Goal: Book appointment/travel/reservation

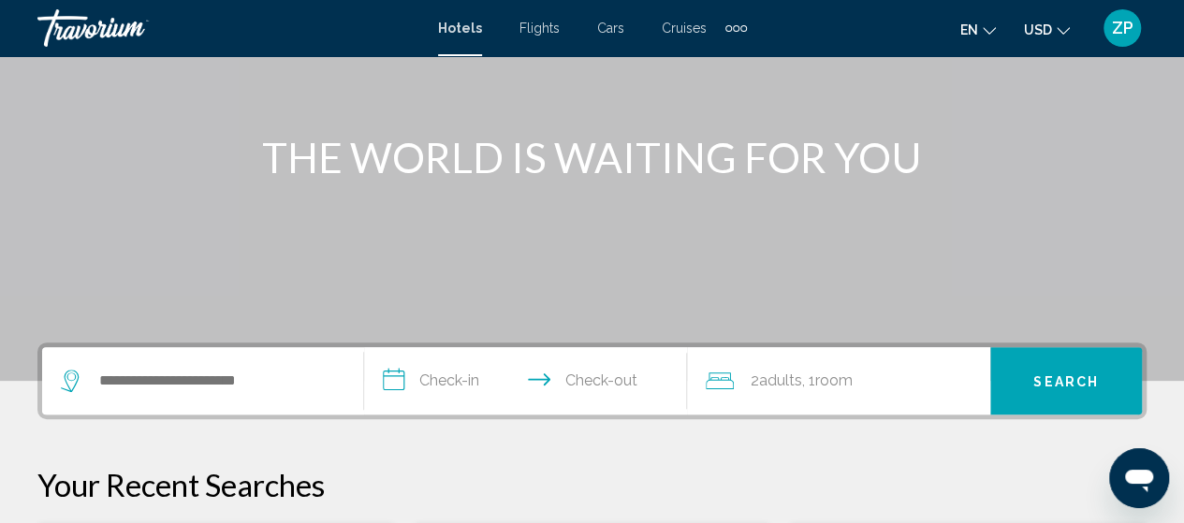
scroll to position [187, 0]
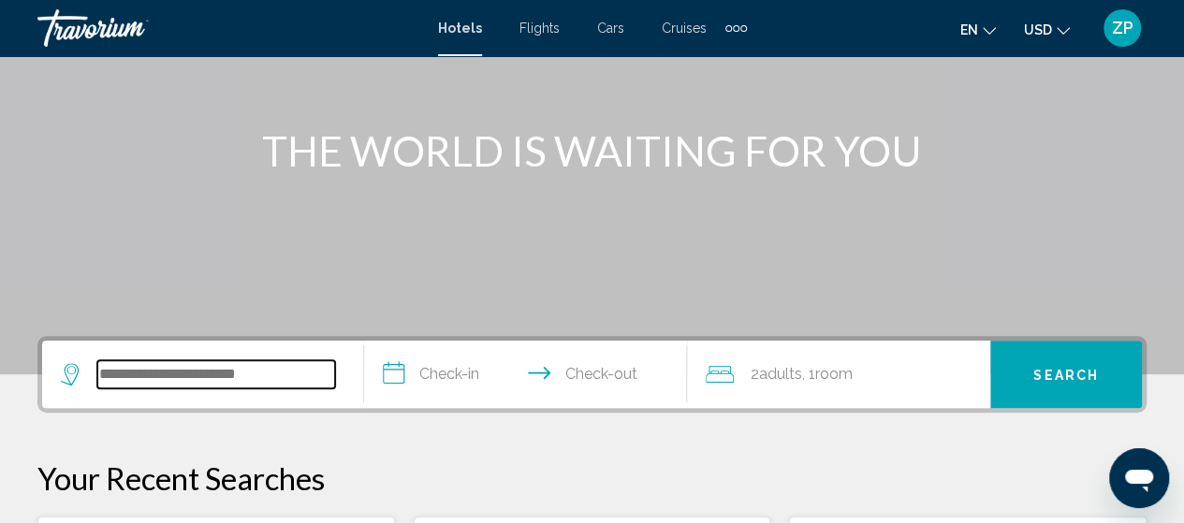
click at [167, 371] on input "Search widget" at bounding box center [216, 374] width 238 height 28
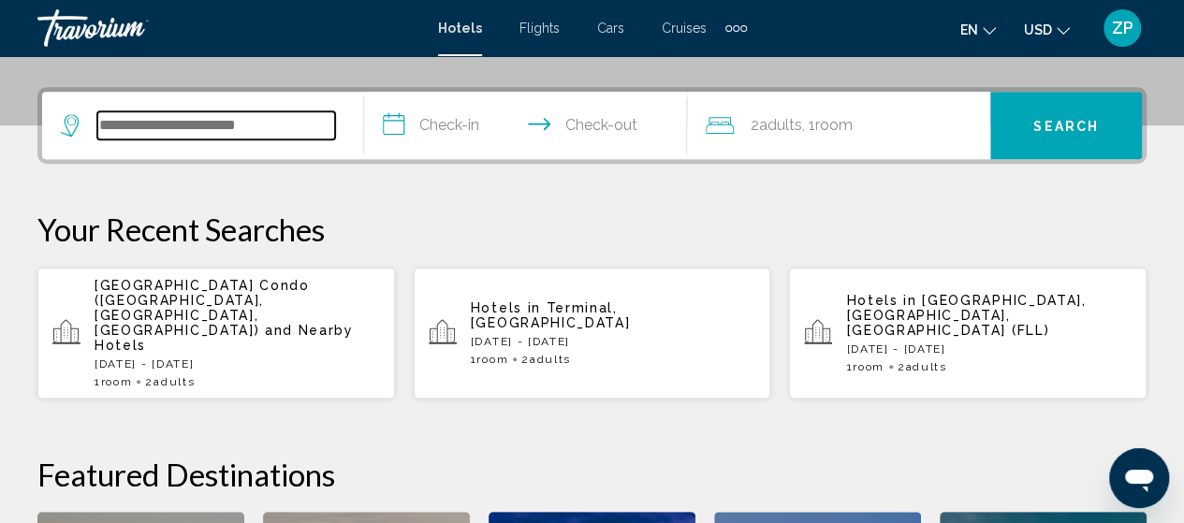
scroll to position [462, 0]
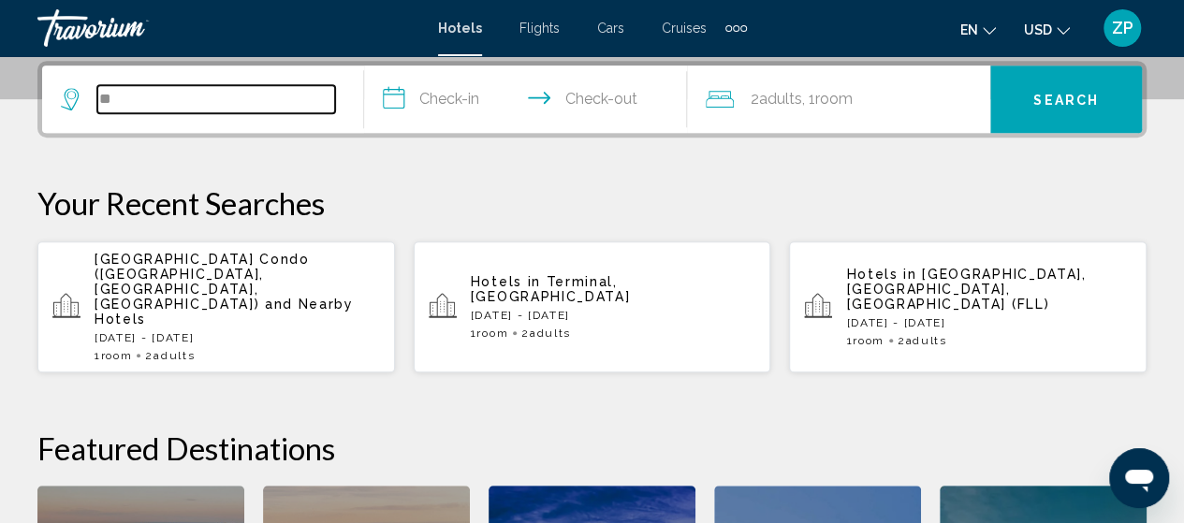
type input "*"
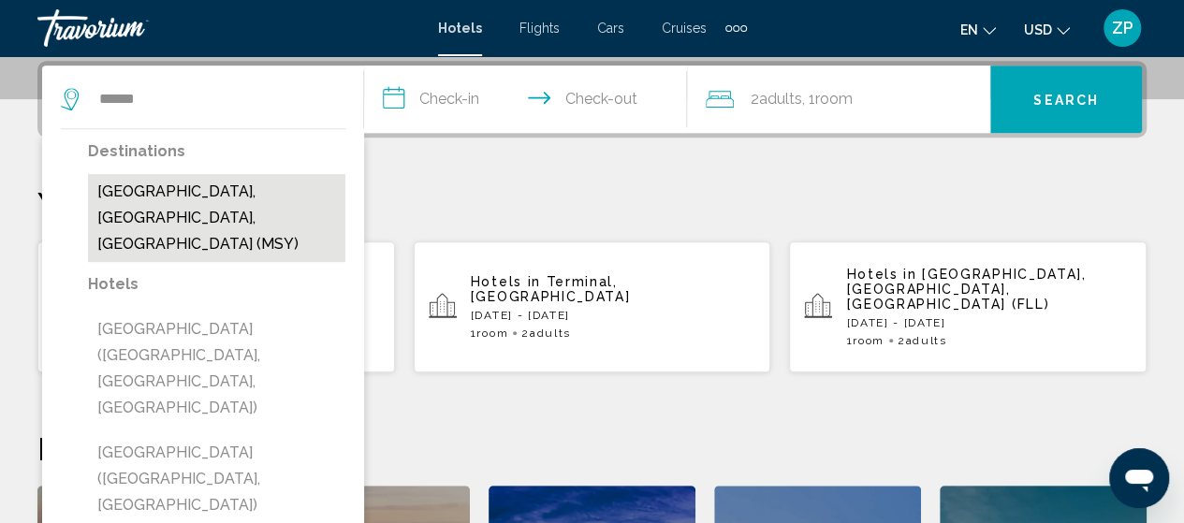
click at [206, 197] on button "[GEOGRAPHIC_DATA], [GEOGRAPHIC_DATA], [GEOGRAPHIC_DATA] (MSY)" at bounding box center [216, 218] width 257 height 88
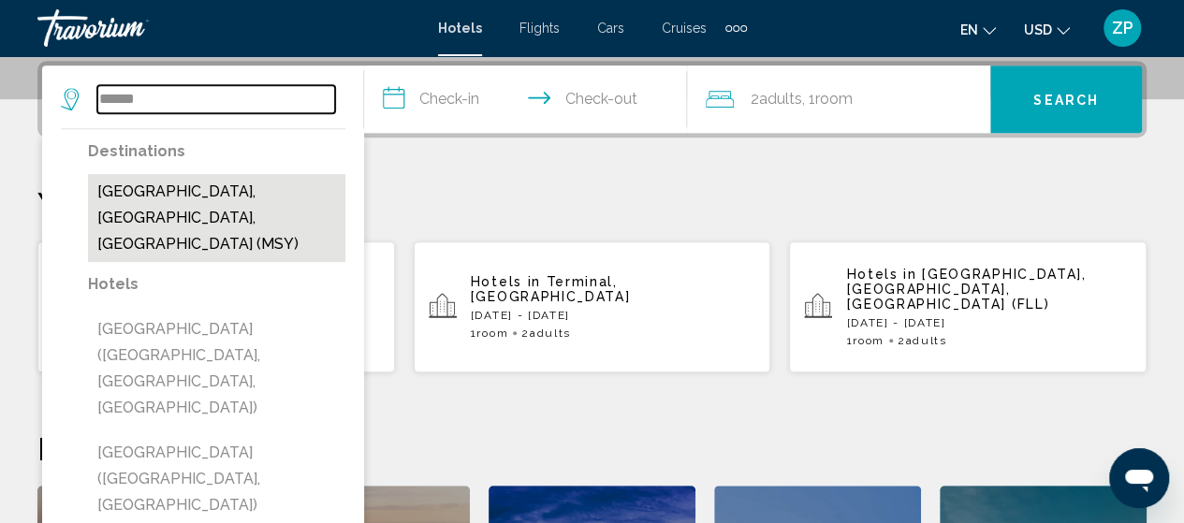
type input "**********"
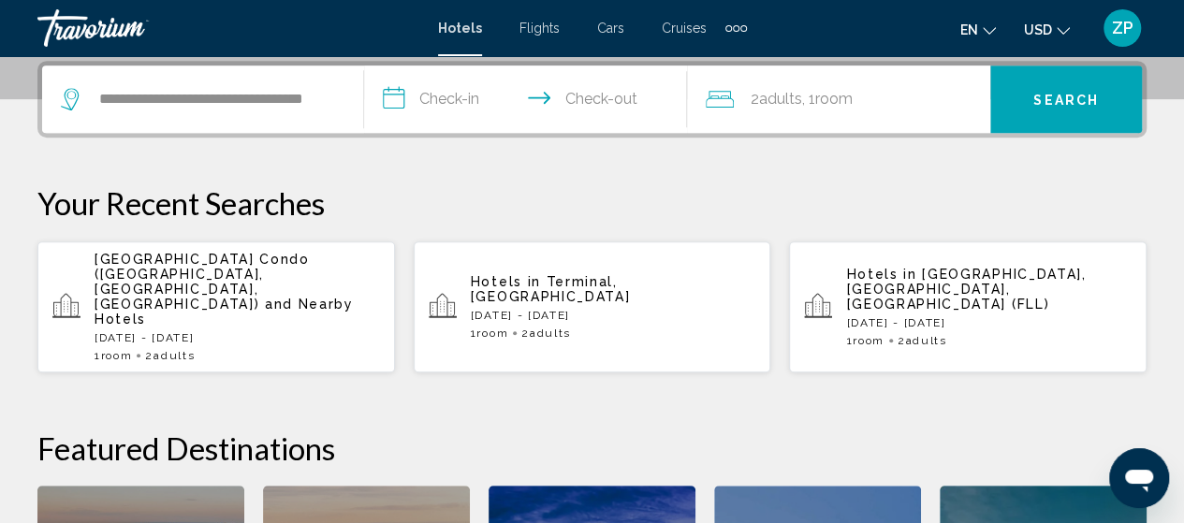
click at [449, 98] on input "**********" at bounding box center [528, 101] width 329 height 73
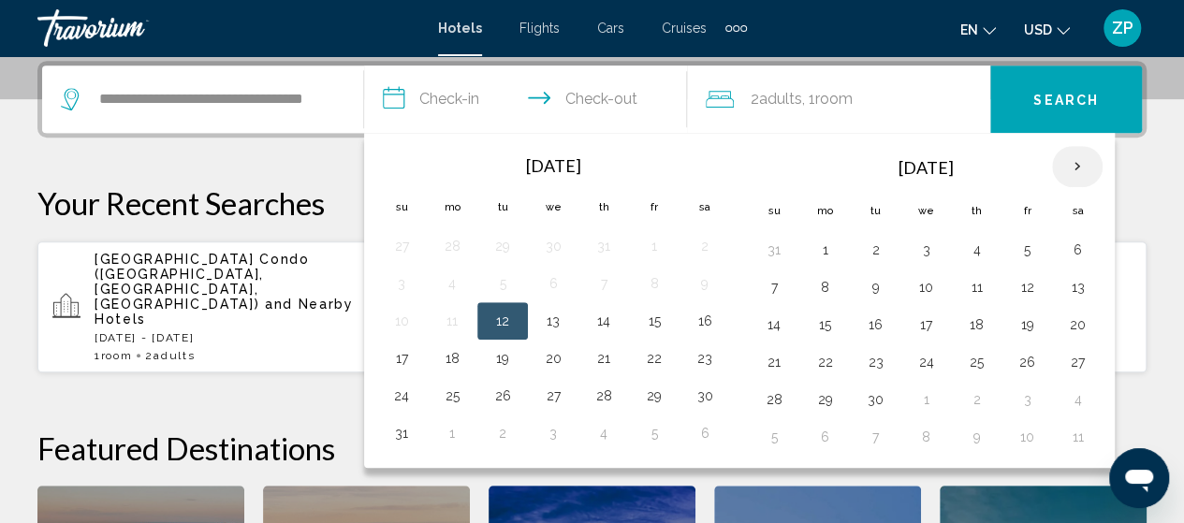
click at [1072, 164] on th "Next month" at bounding box center [1077, 166] width 51 height 41
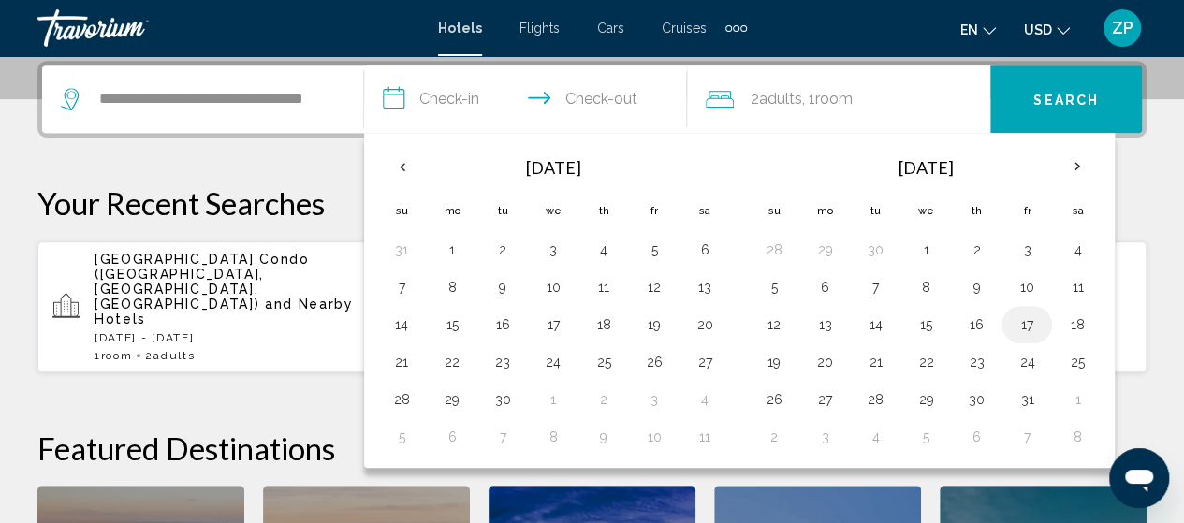
click at [1026, 319] on button "17" at bounding box center [1026, 325] width 30 height 26
click at [769, 357] on button "19" at bounding box center [774, 362] width 30 height 26
type input "**********"
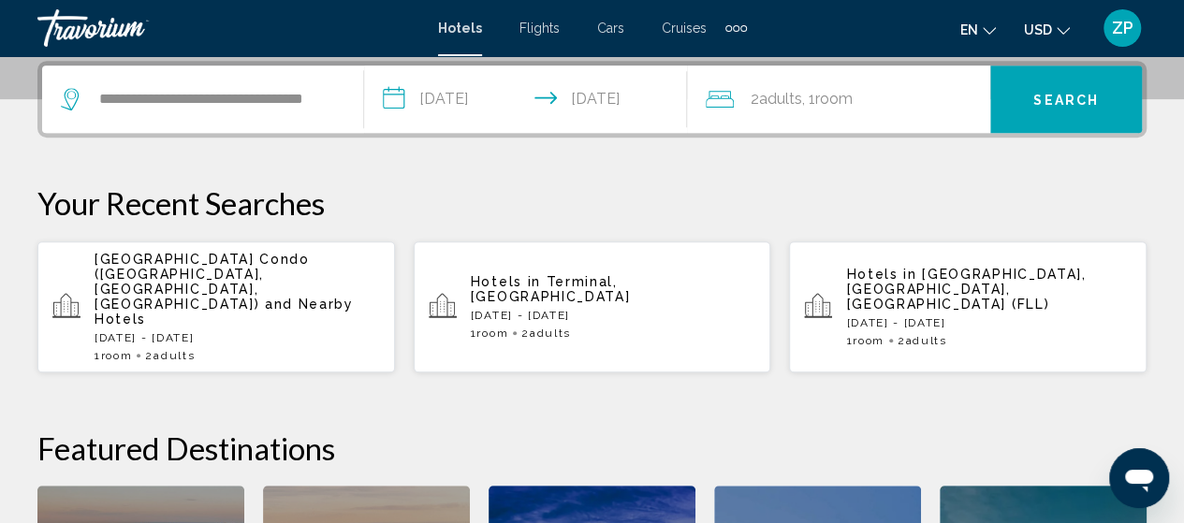
click at [766, 91] on span "Adults" at bounding box center [780, 99] width 43 height 18
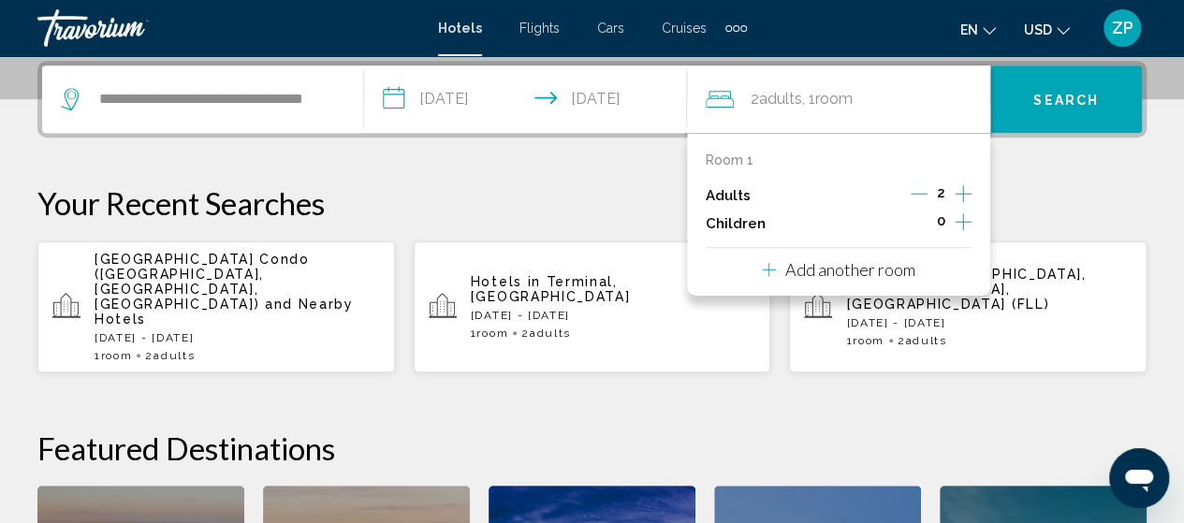
click at [962, 188] on icon "Increment adults" at bounding box center [962, 193] width 17 height 22
click at [1101, 182] on div "**********" at bounding box center [592, 412] width 1184 height 703
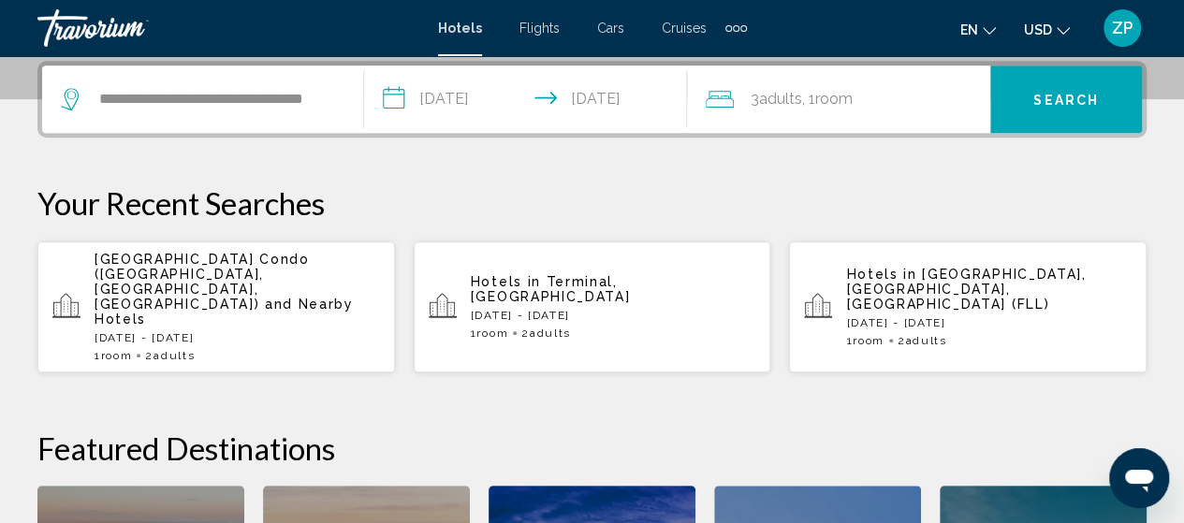
click at [1061, 96] on span "Search" at bounding box center [1065, 100] width 65 height 15
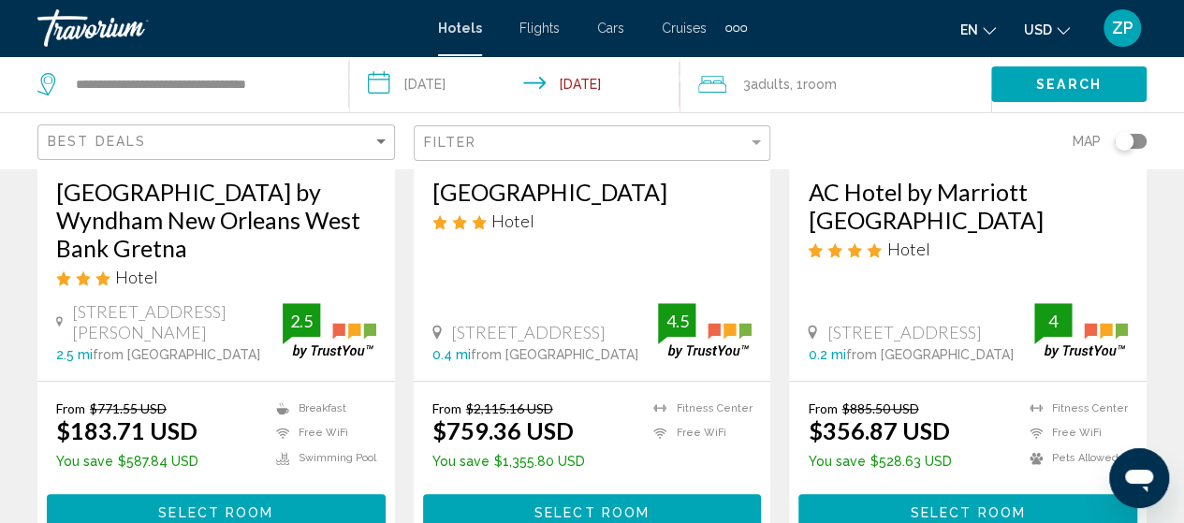
scroll to position [187, 0]
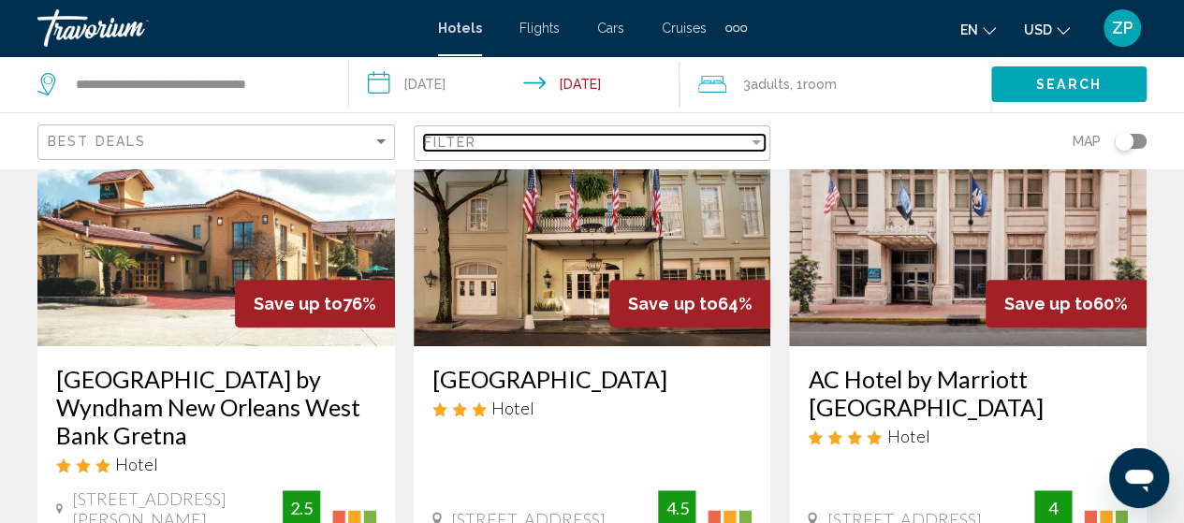
click at [759, 136] on div "Filter" at bounding box center [756, 142] width 17 height 15
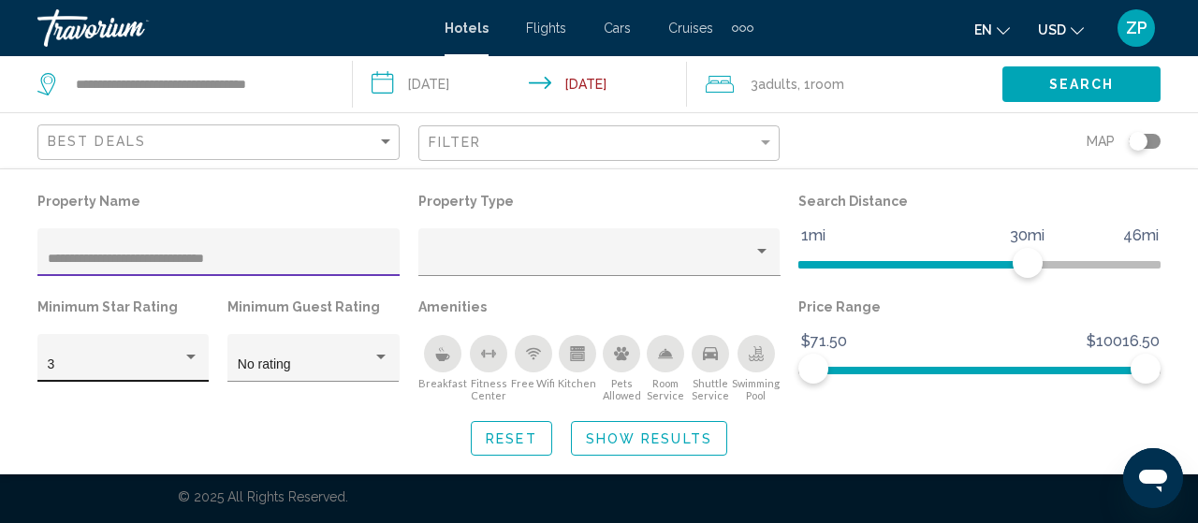
type input "**********"
click at [190, 355] on div "Hotel Filters" at bounding box center [190, 357] width 9 height 5
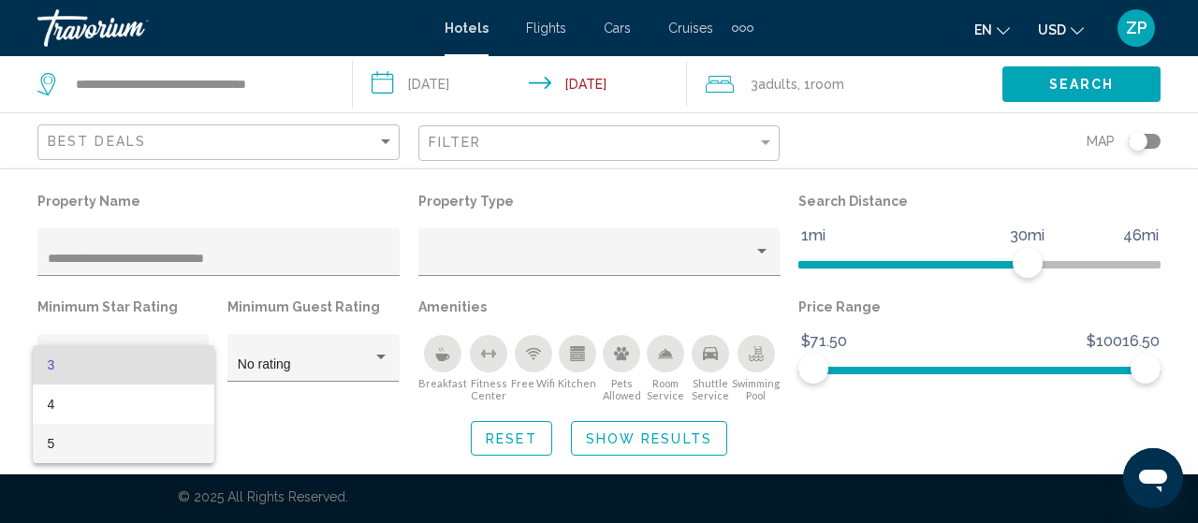
click at [52, 444] on span "5" at bounding box center [124, 443] width 152 height 39
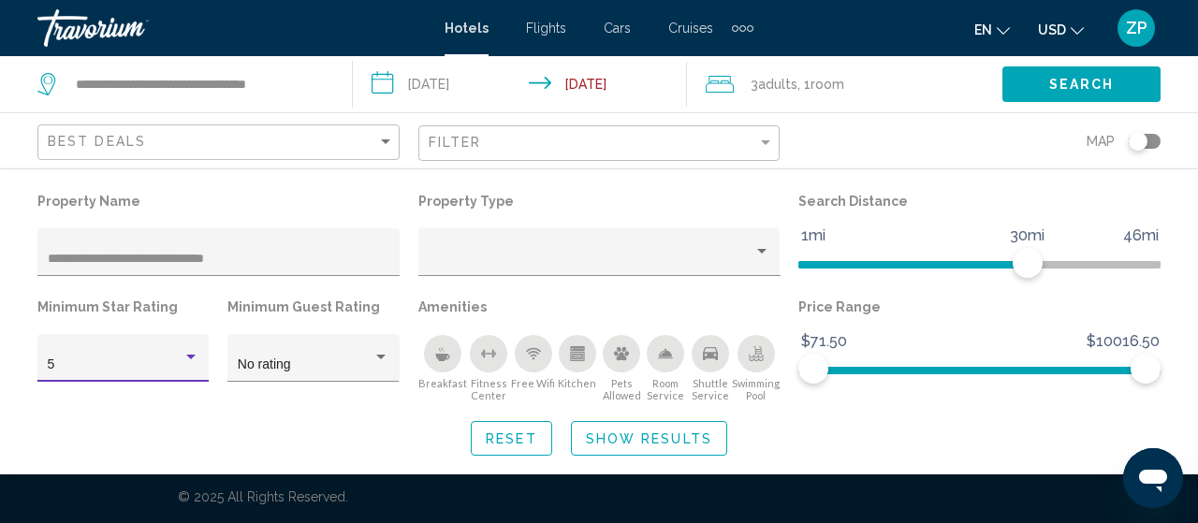
click at [628, 433] on span "Show Results" at bounding box center [649, 438] width 126 height 15
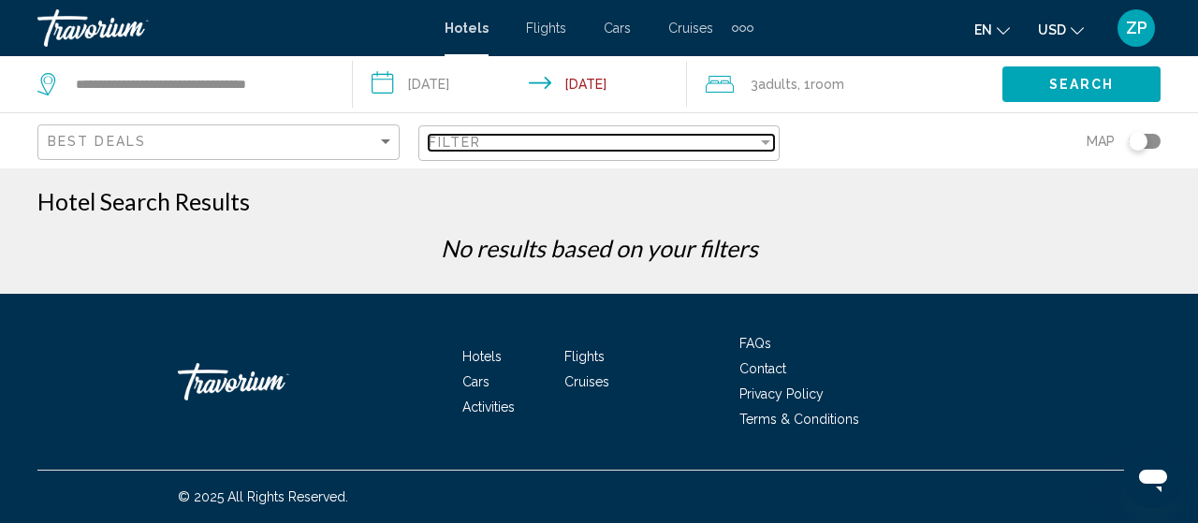
click at [764, 138] on div "Filter" at bounding box center [765, 142] width 17 height 15
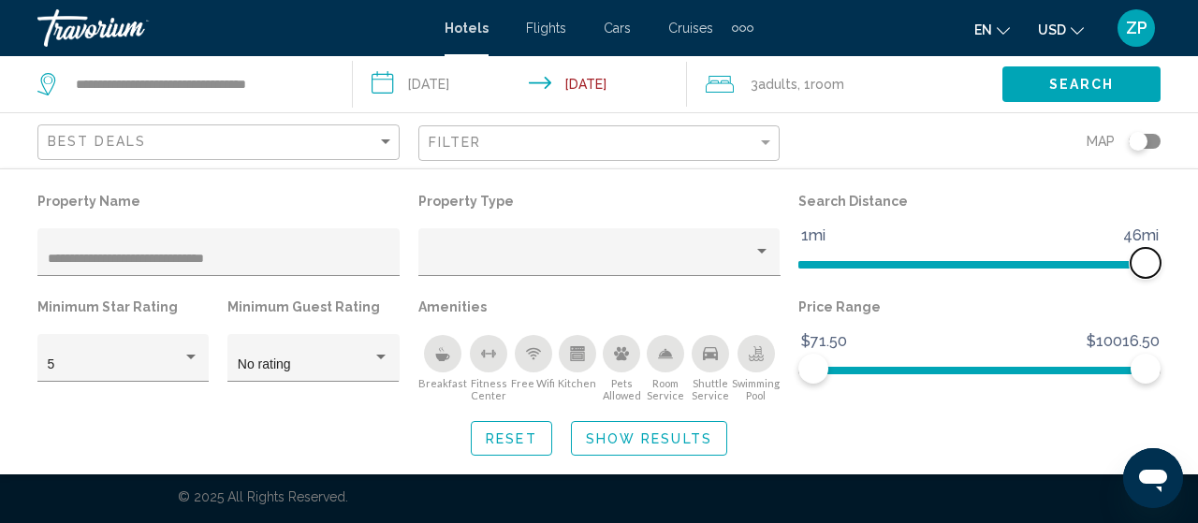
drag, startPoint x: 1022, startPoint y: 258, endPoint x: 1194, endPoint y: 250, distance: 172.4
click at [1194, 250] on div "**********" at bounding box center [599, 322] width 1198 height 268
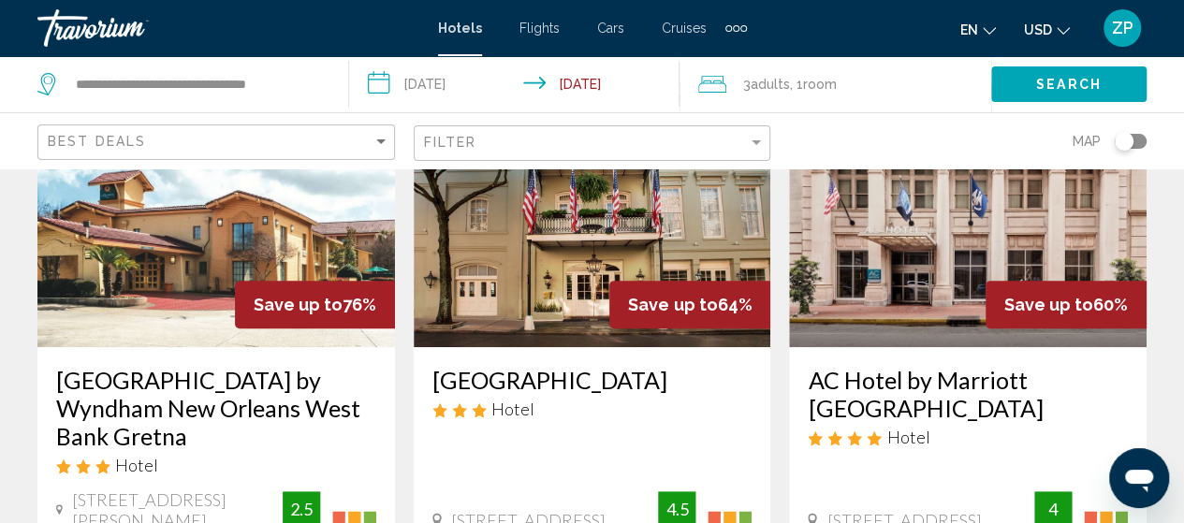
scroll to position [187, 0]
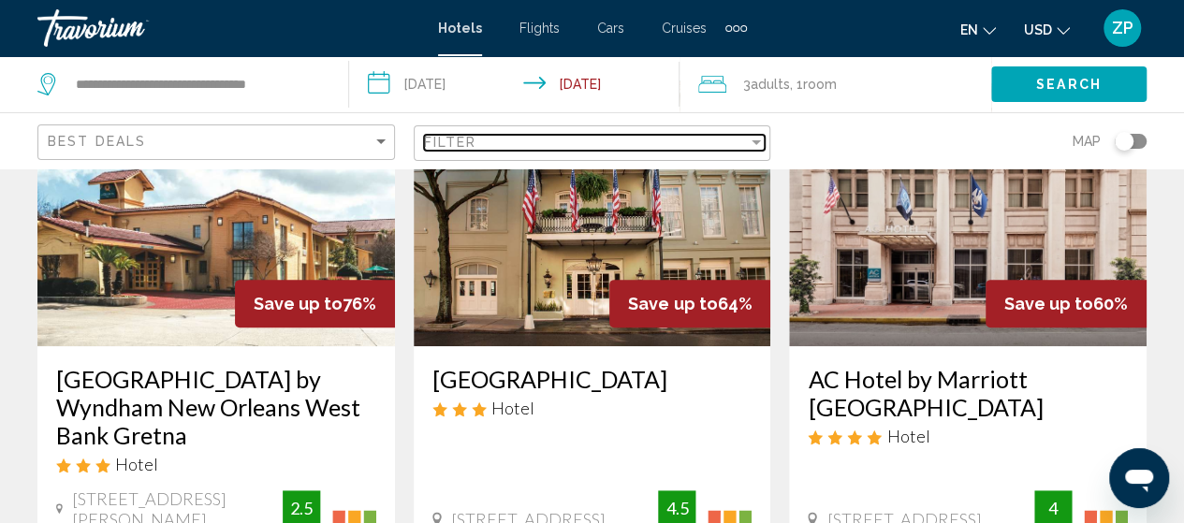
click at [756, 140] on div "Filter" at bounding box center [755, 142] width 9 height 5
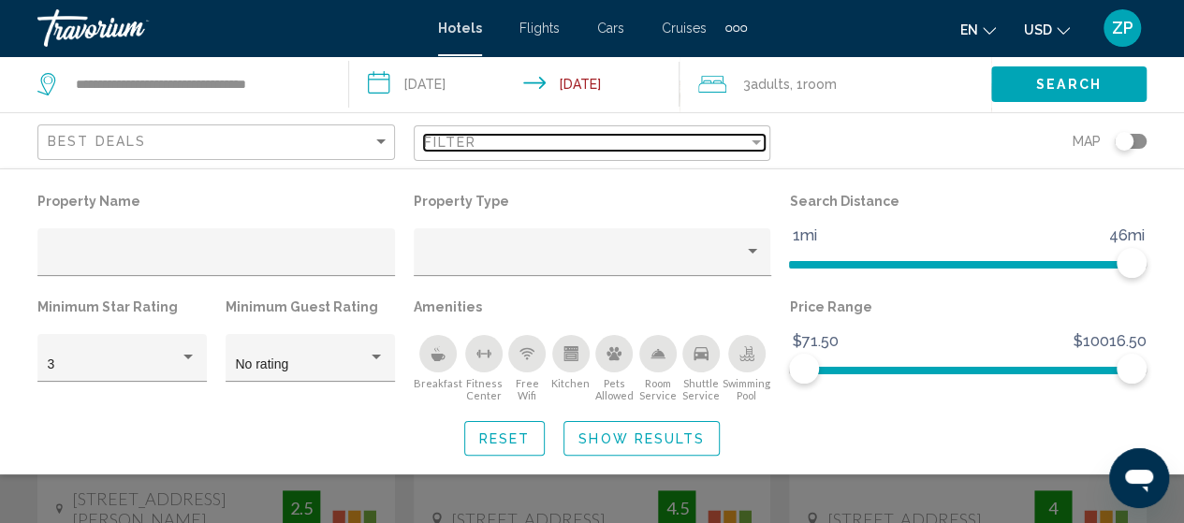
click at [758, 140] on div "Filter" at bounding box center [755, 142] width 9 height 5
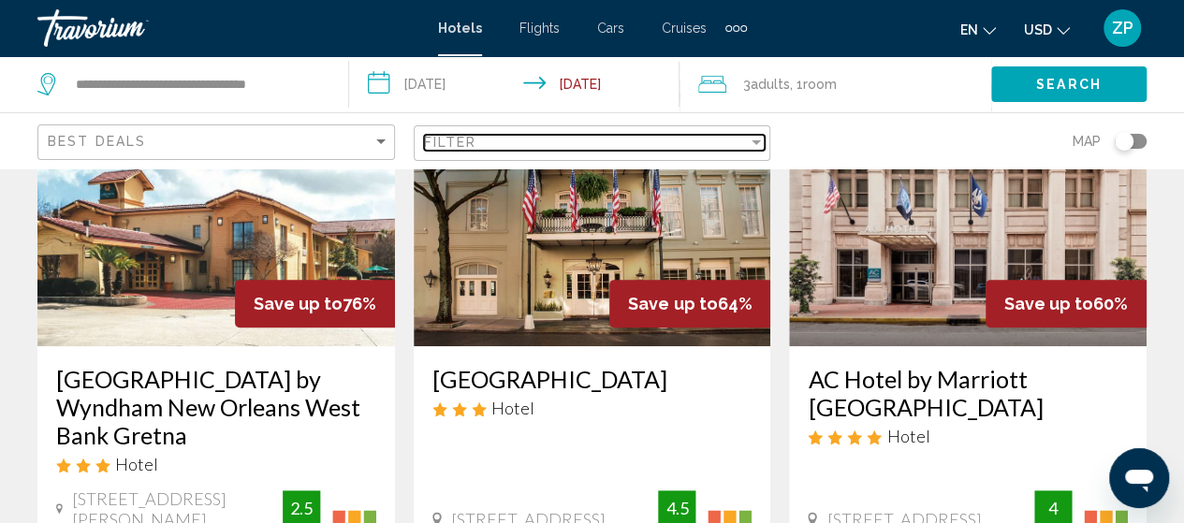
click at [759, 140] on div "Filter" at bounding box center [755, 142] width 9 height 5
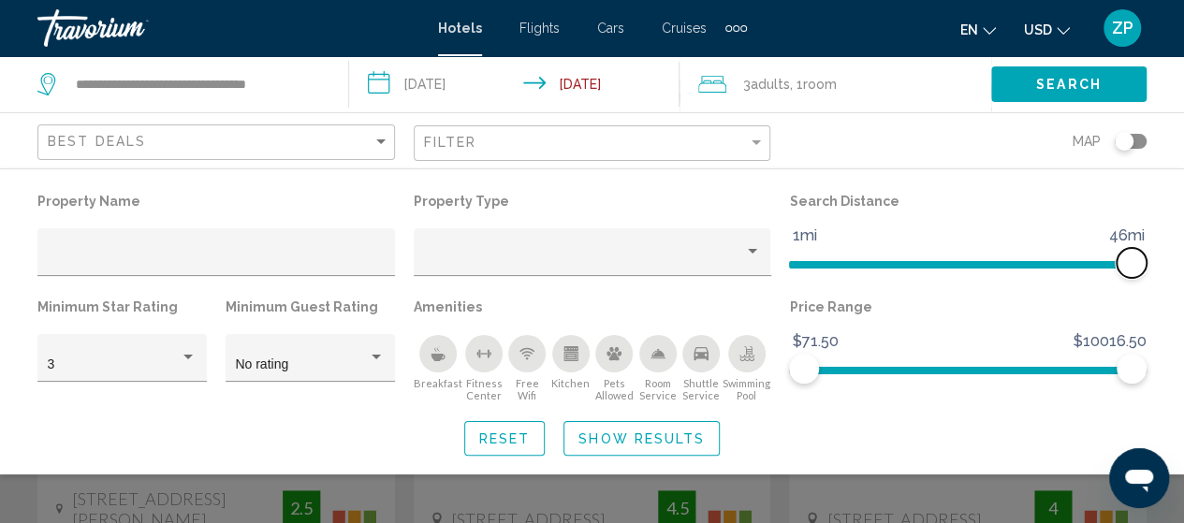
drag, startPoint x: 1121, startPoint y: 264, endPoint x: 1200, endPoint y: 264, distance: 79.5
click at [1184, 264] on html "**********" at bounding box center [592, 74] width 1184 height 523
click at [188, 355] on div "Hotel Filters" at bounding box center [187, 357] width 9 height 5
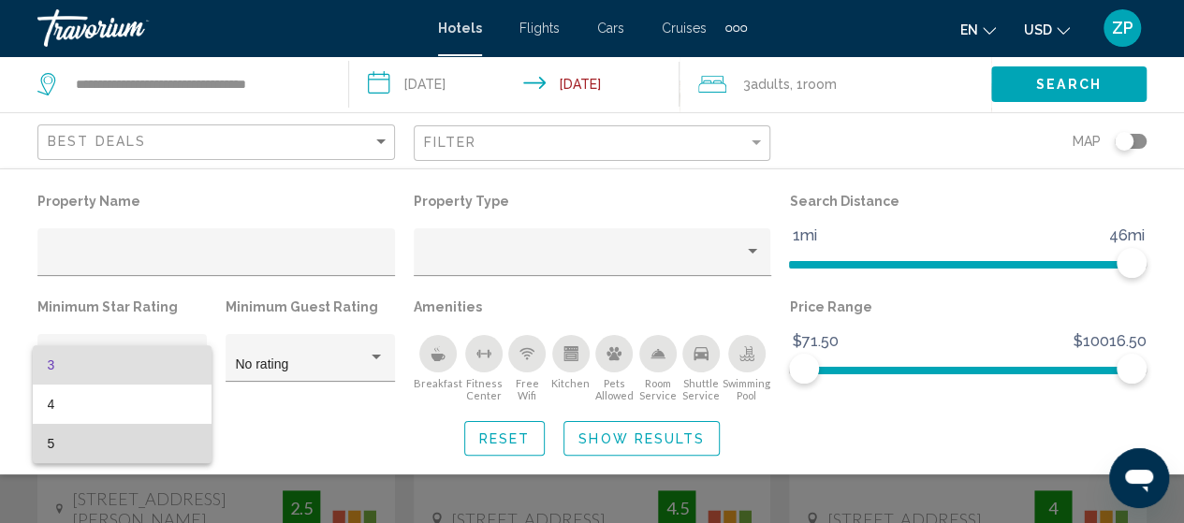
click at [51, 435] on span "5" at bounding box center [123, 443] width 150 height 39
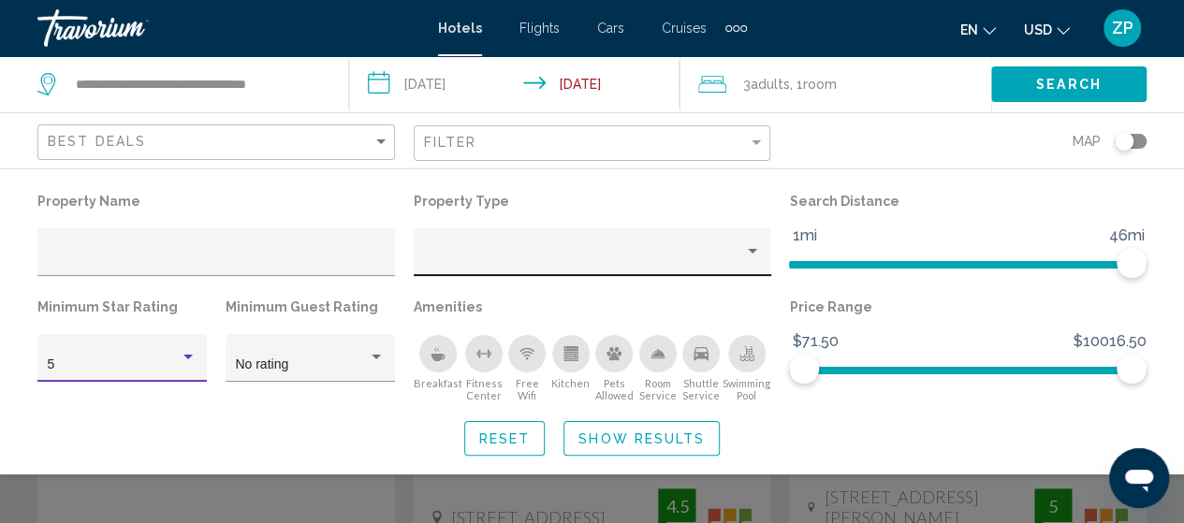
click at [752, 245] on div "Property type" at bounding box center [752, 251] width 17 height 15
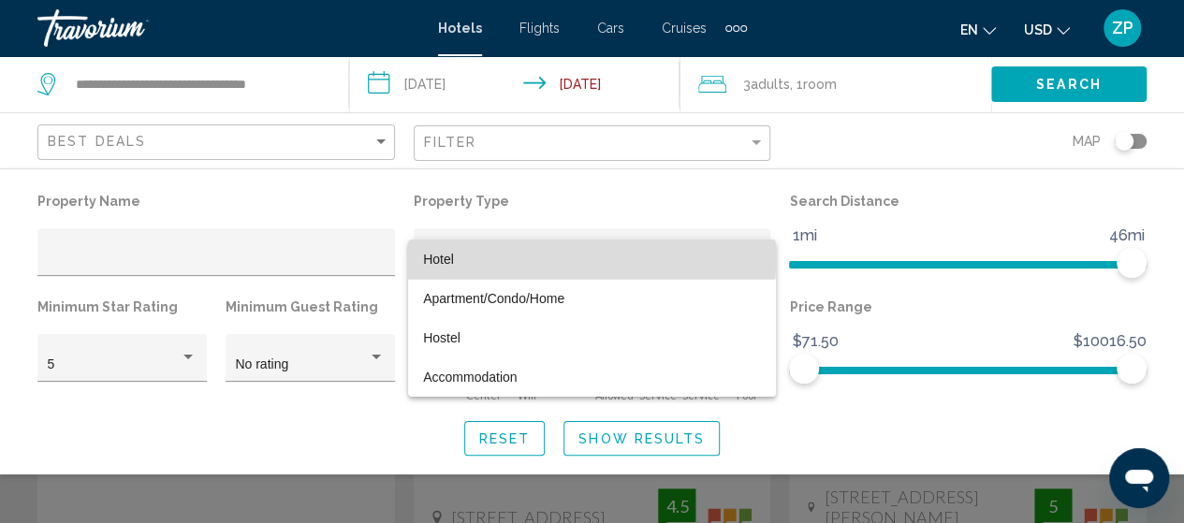
click at [432, 257] on span "Hotel" at bounding box center [438, 259] width 31 height 15
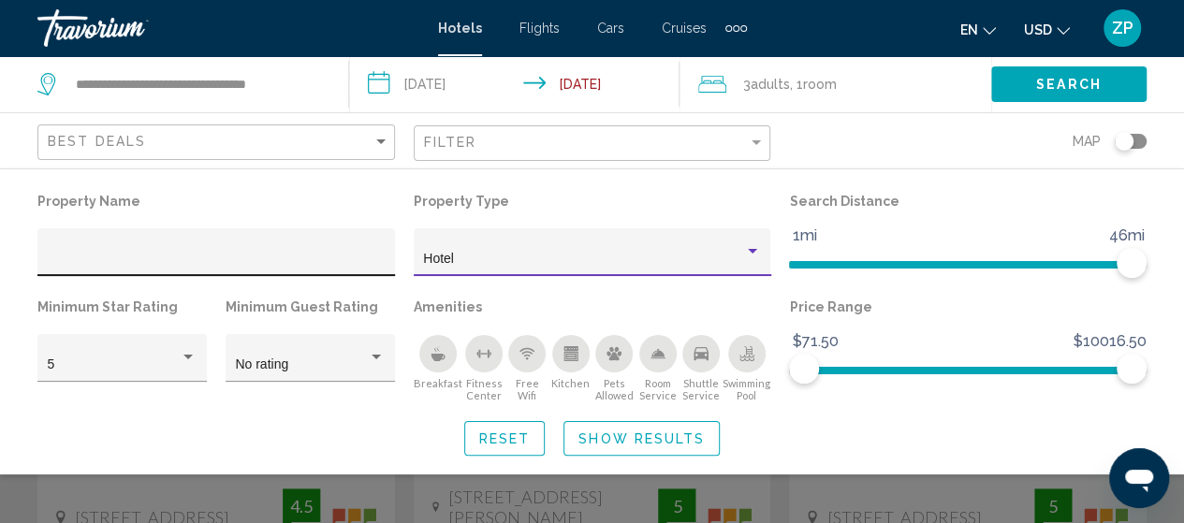
click at [101, 259] on input "Hotel Filters" at bounding box center [217, 259] width 338 height 15
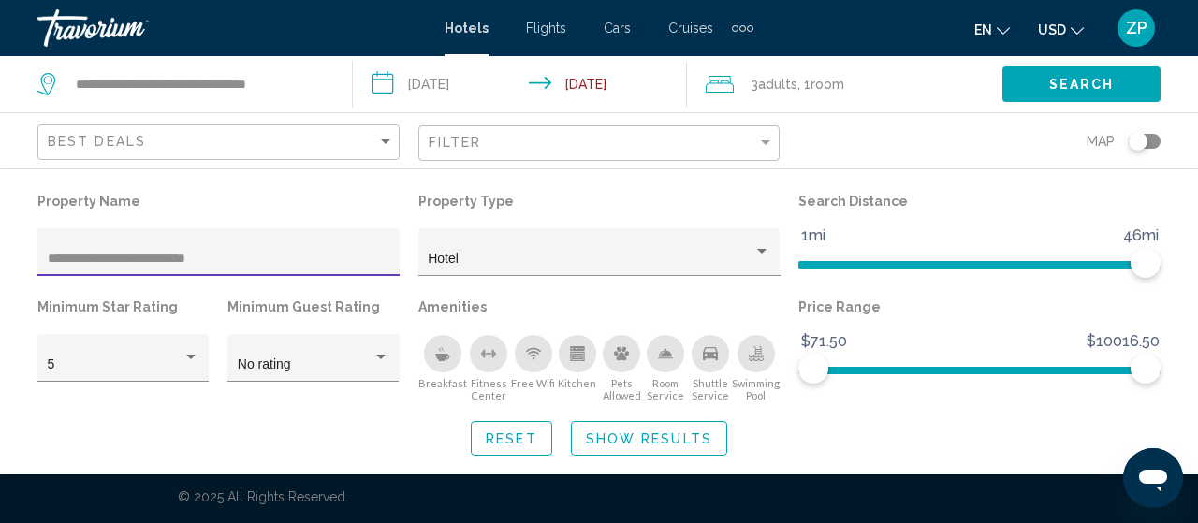
type input "**********"
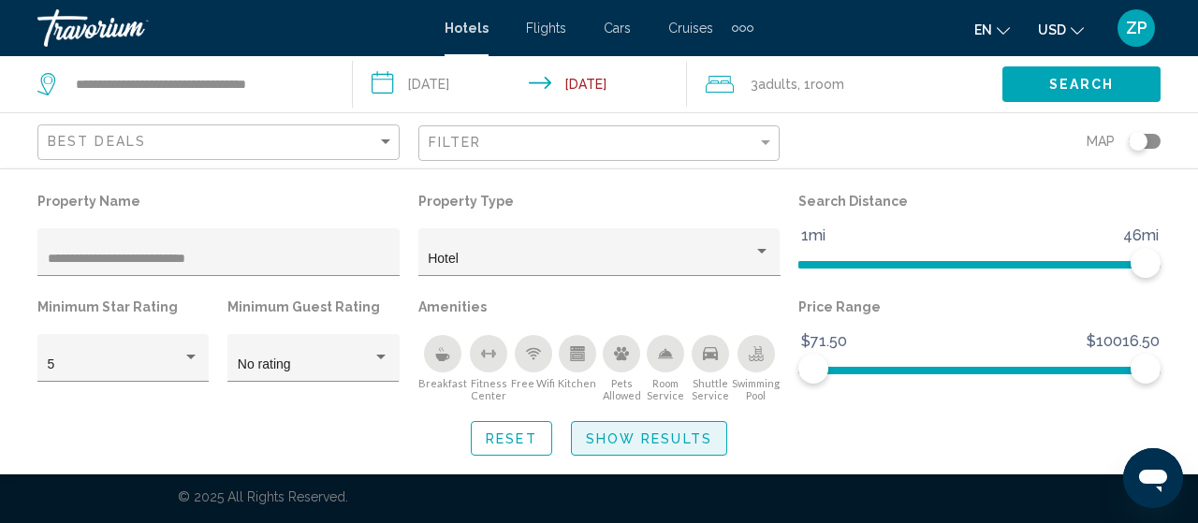
click at [672, 433] on span "Show Results" at bounding box center [649, 438] width 126 height 15
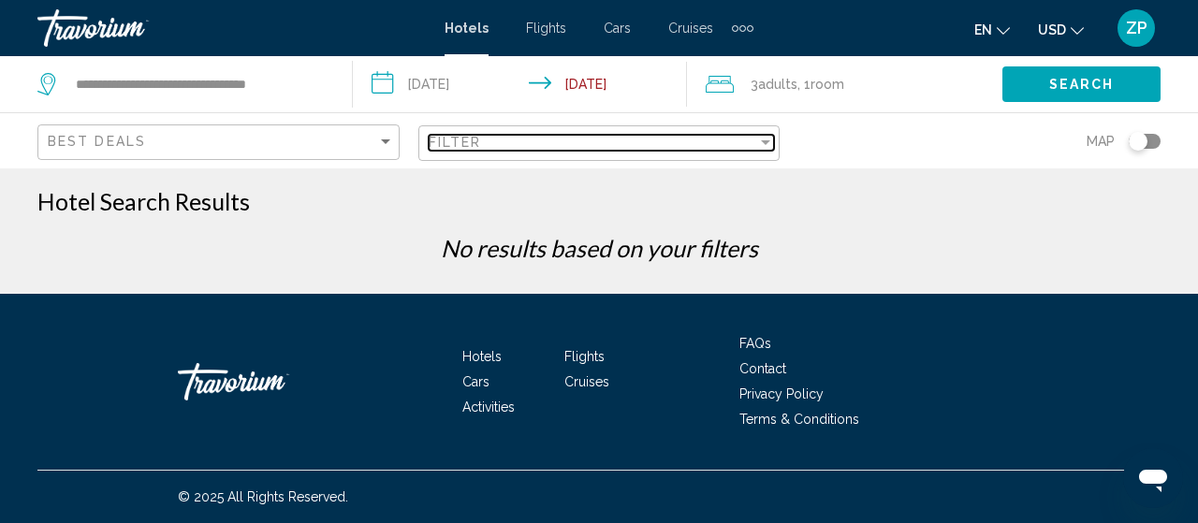
click at [772, 139] on div "Filter" at bounding box center [765, 142] width 17 height 15
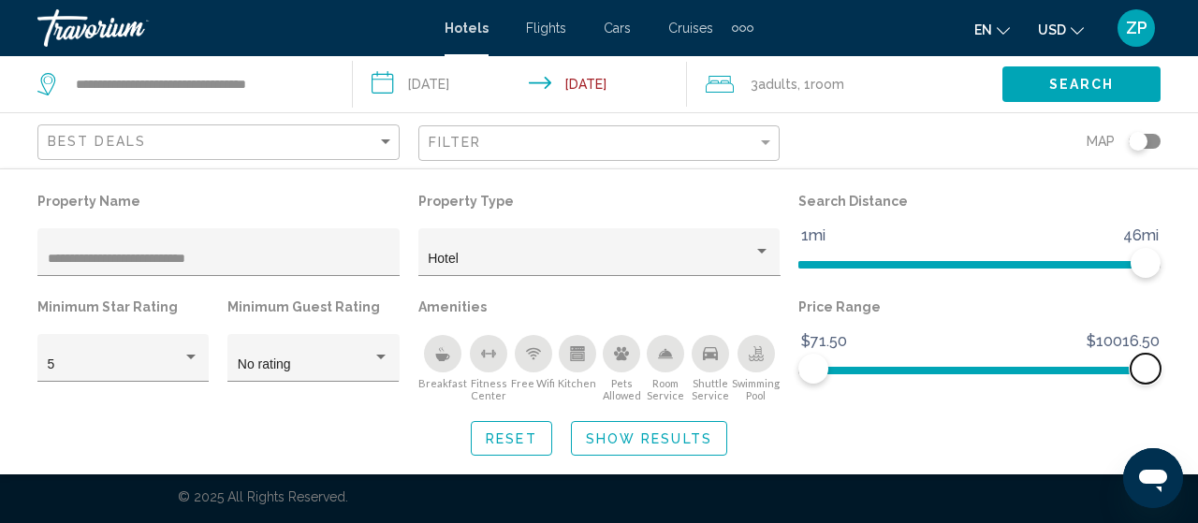
drag, startPoint x: 1143, startPoint y: 370, endPoint x: 1185, endPoint y: 367, distance: 41.3
click at [1185, 367] on div "**********" at bounding box center [599, 322] width 1198 height 268
click at [1098, 87] on span "Search" at bounding box center [1081, 85] width 65 height 15
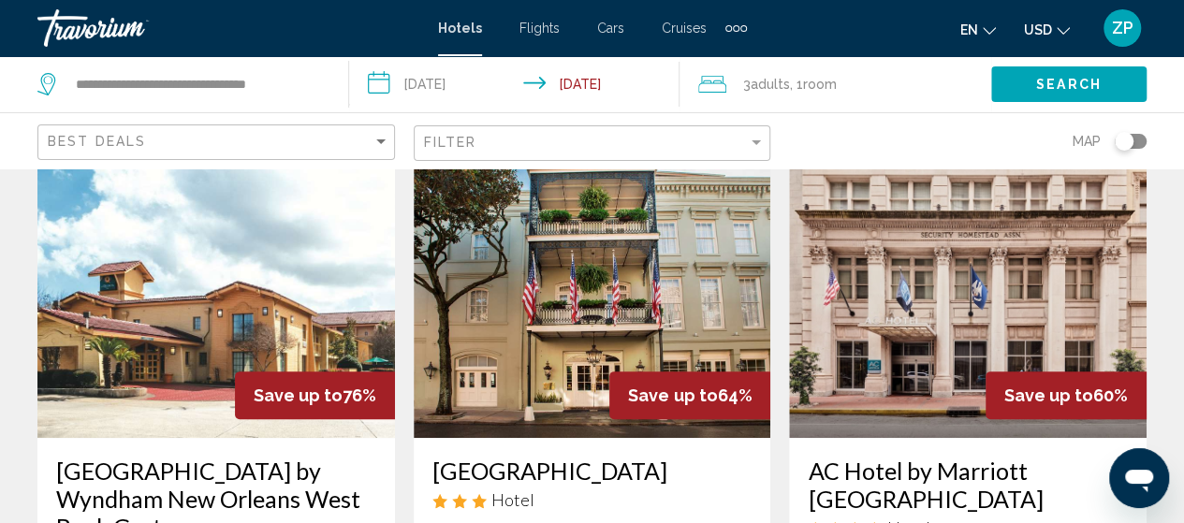
scroll to position [187, 0]
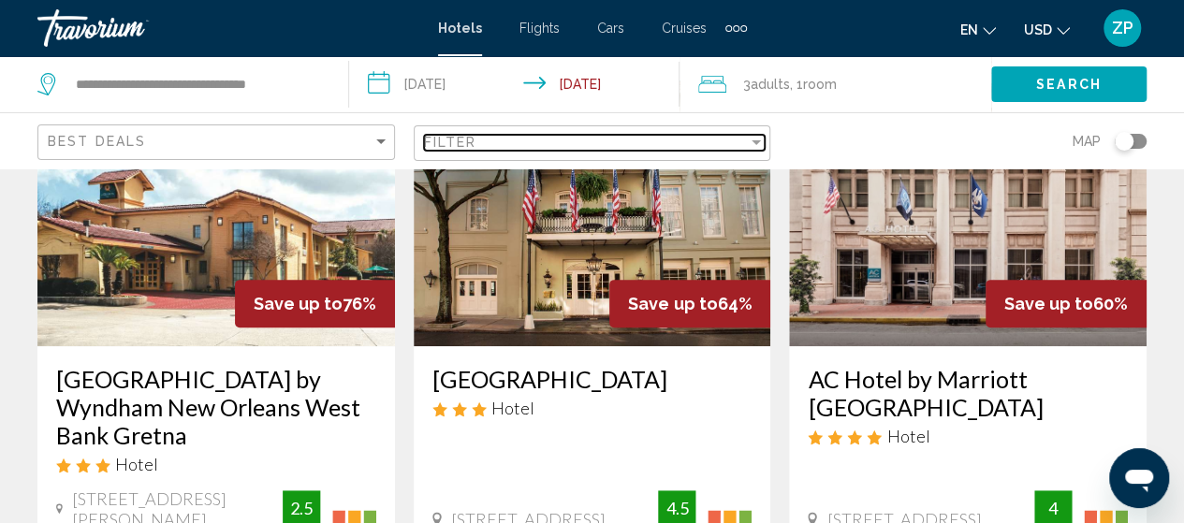
click at [760, 140] on div "Filter" at bounding box center [755, 142] width 9 height 5
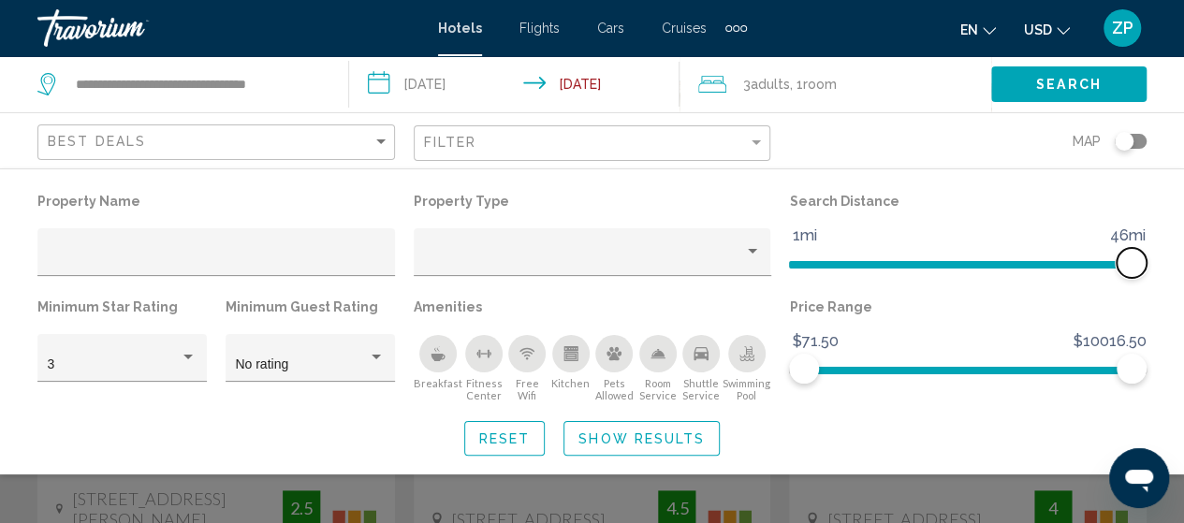
drag, startPoint x: 1018, startPoint y: 263, endPoint x: 1196, endPoint y: 268, distance: 177.8
click at [1184, 268] on html "**********" at bounding box center [592, 74] width 1184 height 523
click at [374, 352] on div "Hotel Filters" at bounding box center [376, 357] width 17 height 15
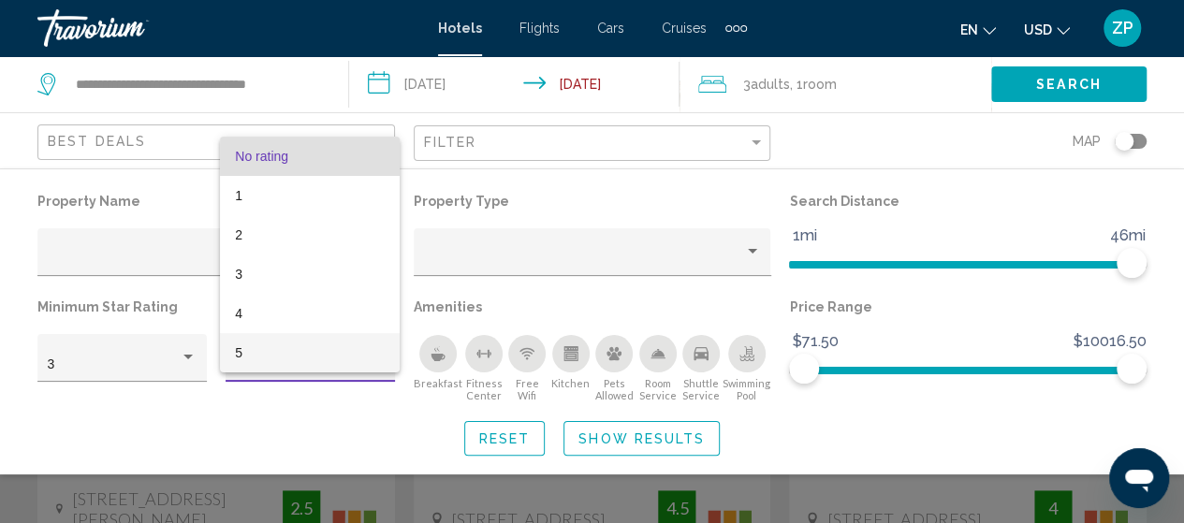
click at [237, 352] on mat-option "5" at bounding box center [310, 352] width 180 height 39
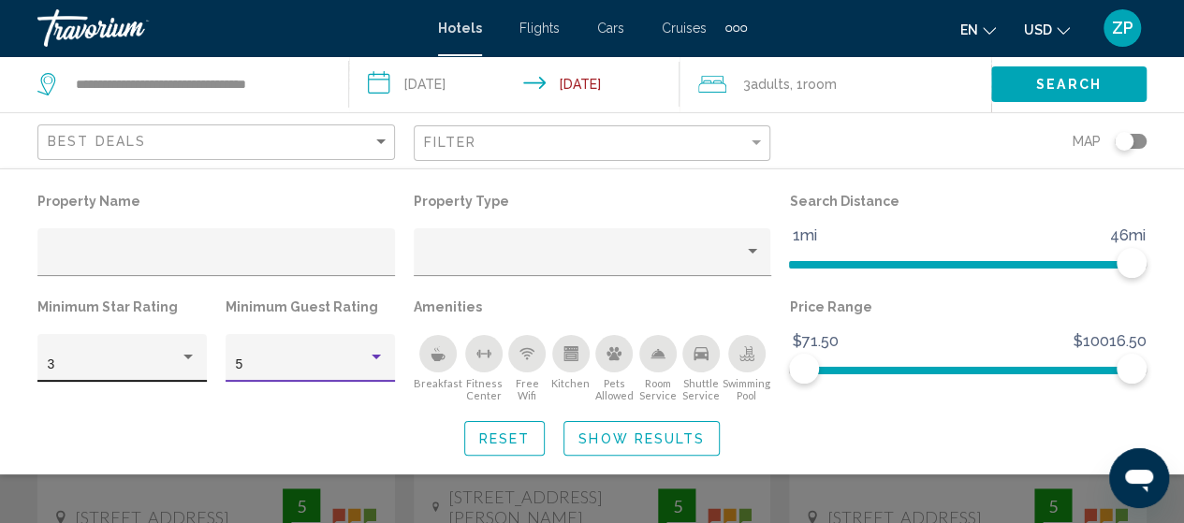
click at [193, 356] on div "Hotel Filters" at bounding box center [188, 357] width 17 height 15
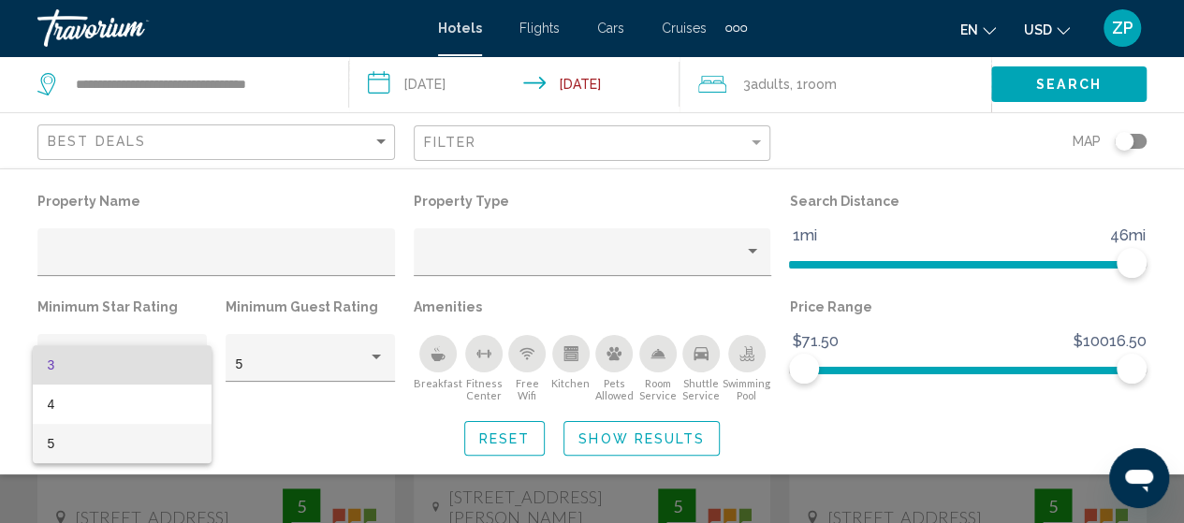
click at [52, 444] on span "5" at bounding box center [123, 443] width 150 height 39
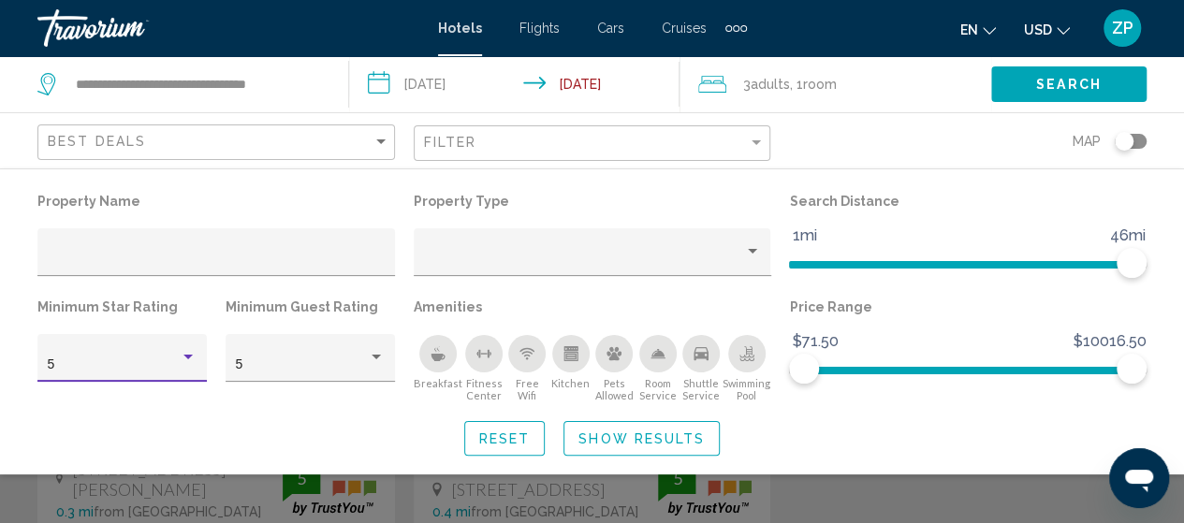
click at [615, 433] on span "Show Results" at bounding box center [641, 438] width 126 height 15
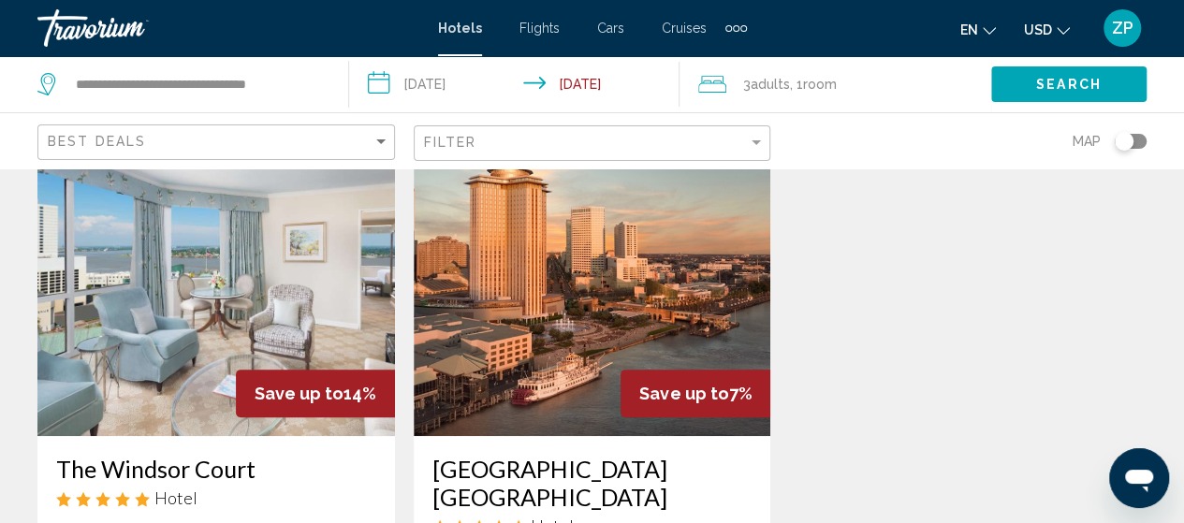
scroll to position [94, 0]
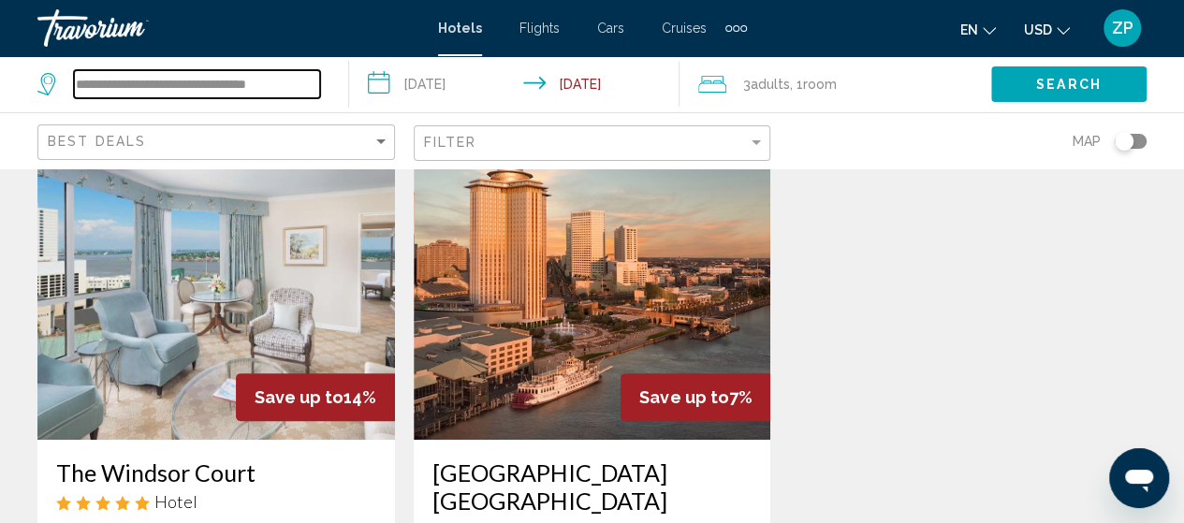
click at [319, 78] on input "**********" at bounding box center [197, 84] width 246 height 28
click at [283, 85] on input "**********" at bounding box center [197, 84] width 246 height 28
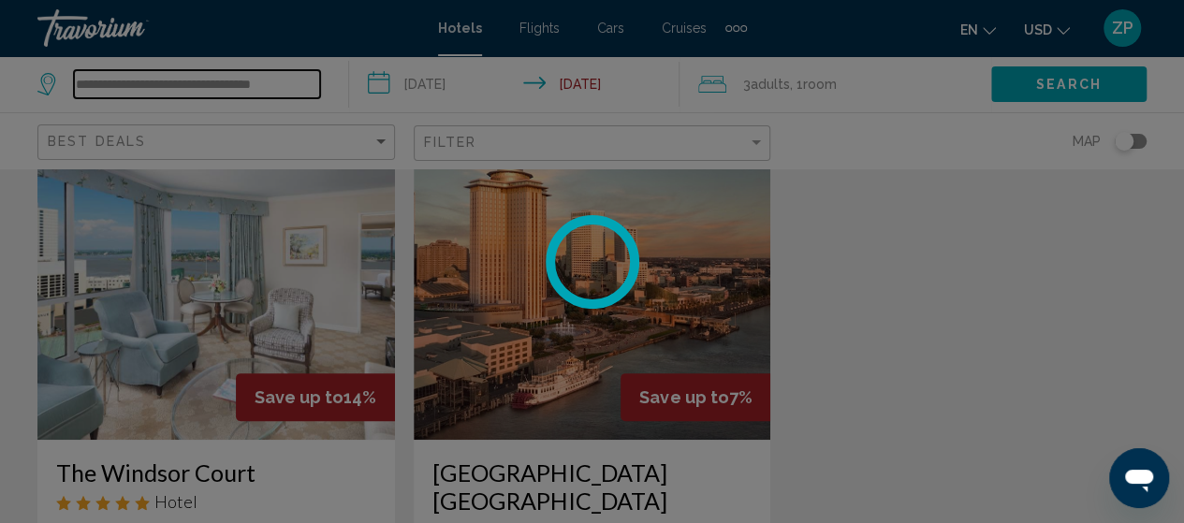
type input "**********"
click at [84, 78] on div at bounding box center [592, 261] width 1184 height 523
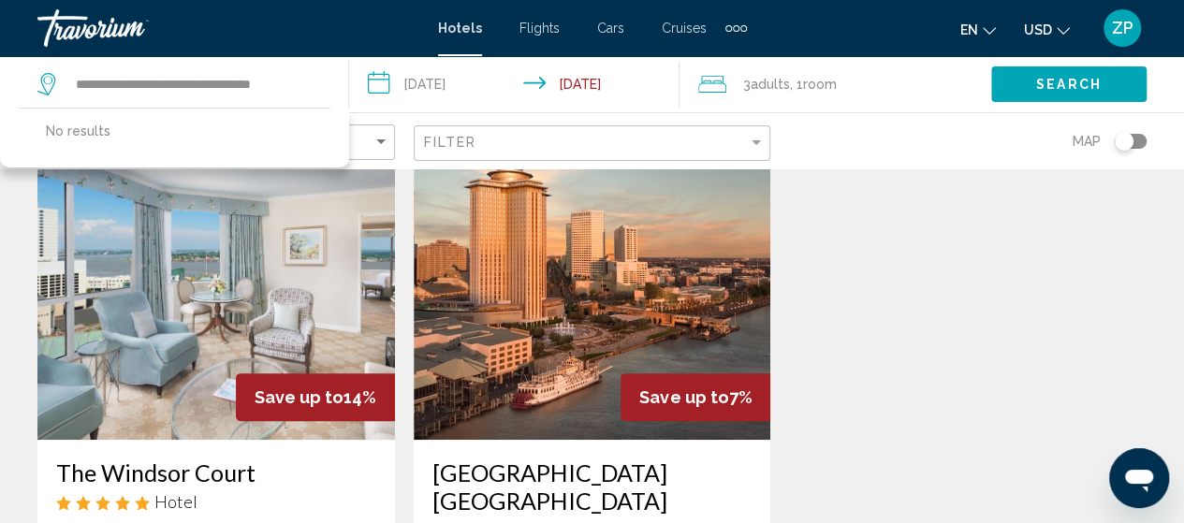
click at [48, 80] on icon "Search widget" at bounding box center [48, 84] width 22 height 22
click at [100, 129] on p "No results" at bounding box center [78, 131] width 65 height 26
click at [47, 79] on icon "Search widget" at bounding box center [48, 84] width 22 height 22
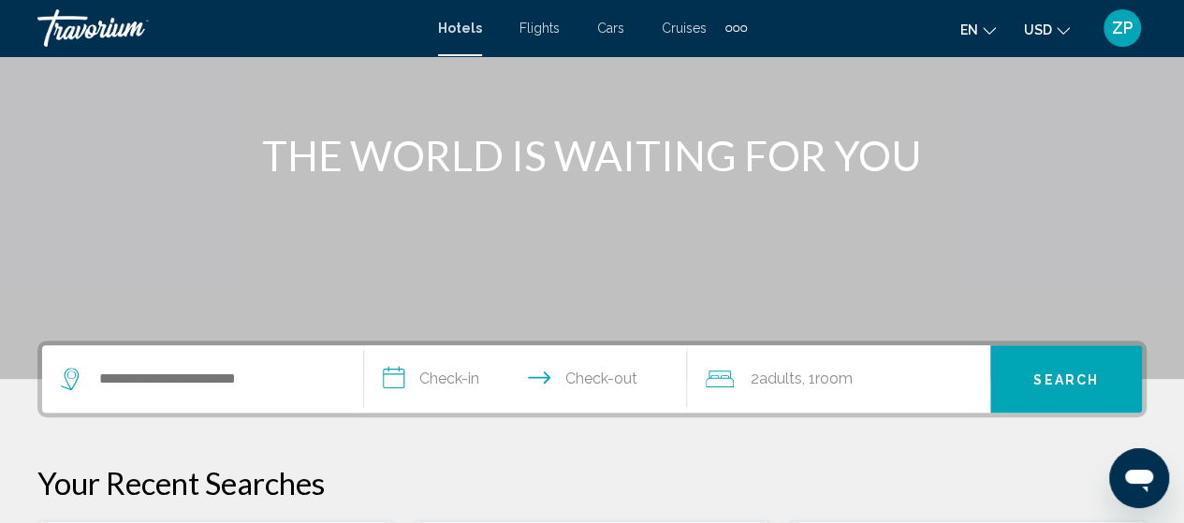
scroll to position [281, 0]
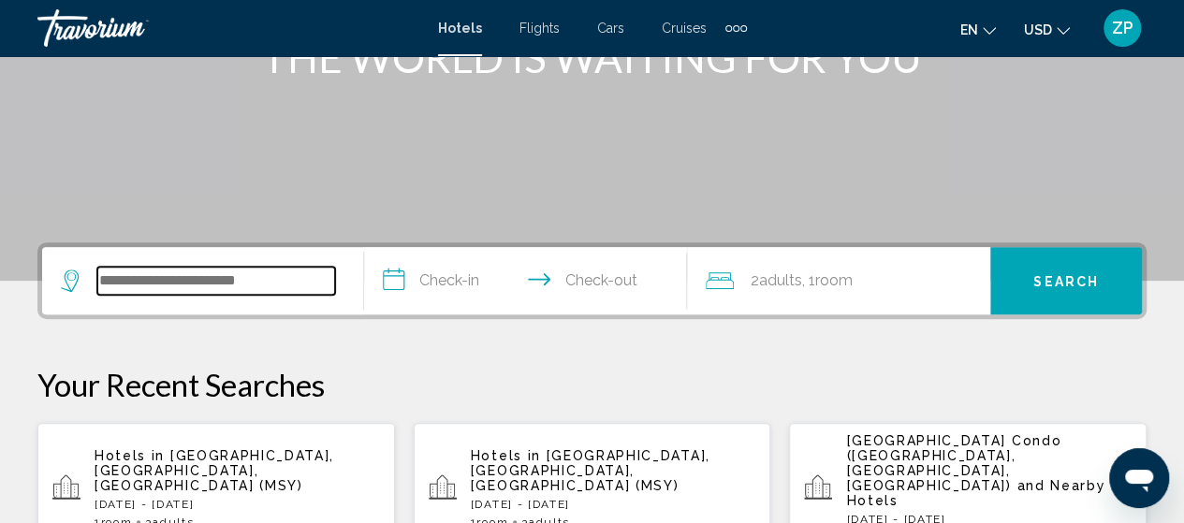
click at [146, 284] on input "Search widget" at bounding box center [216, 281] width 238 height 28
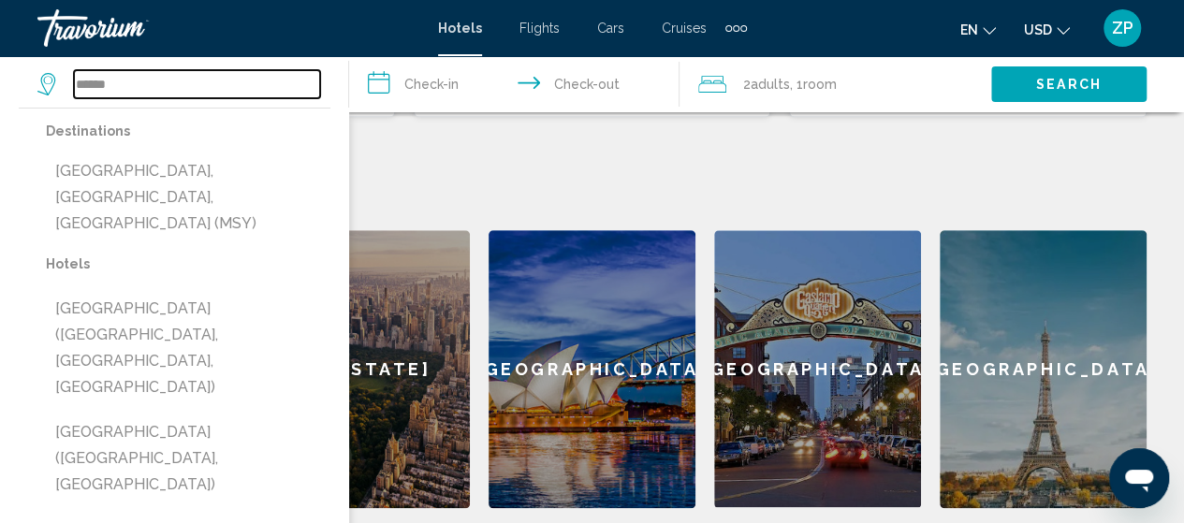
scroll to position [743, 0]
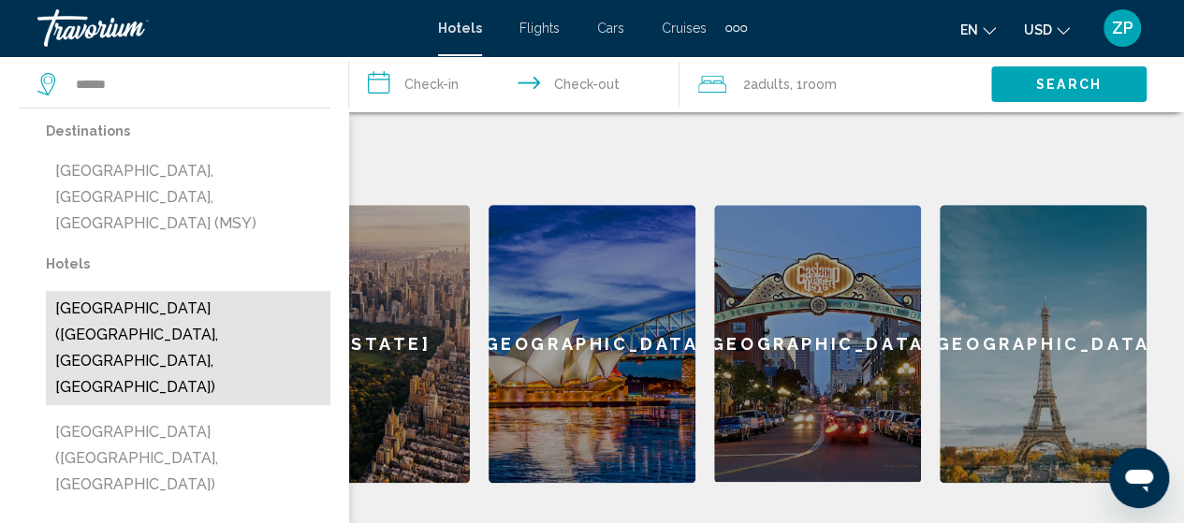
click at [85, 291] on button "[GEOGRAPHIC_DATA] ([GEOGRAPHIC_DATA], [GEOGRAPHIC_DATA], [GEOGRAPHIC_DATA])" at bounding box center [188, 348] width 284 height 114
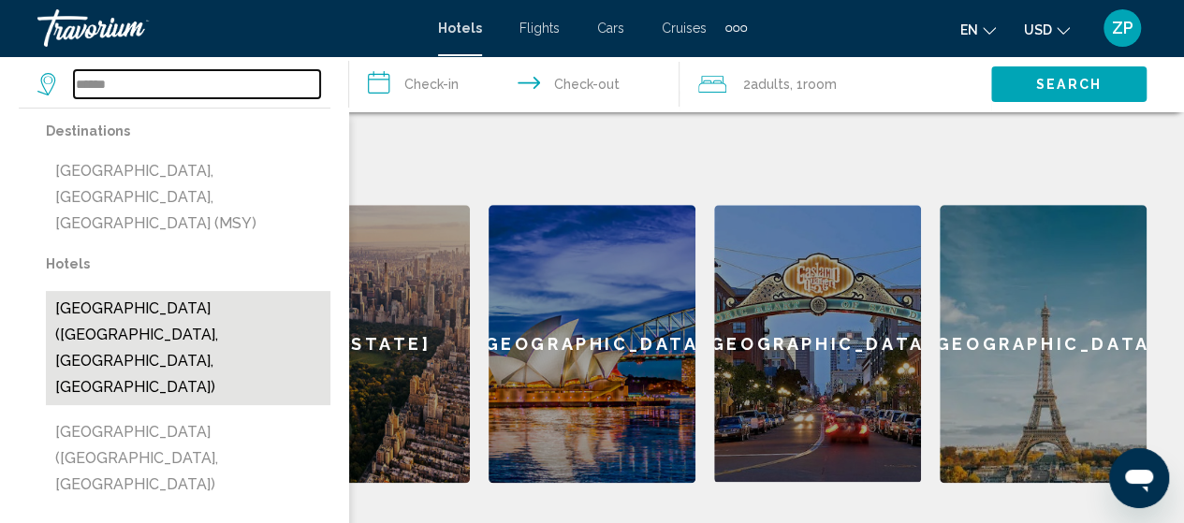
type input "**********"
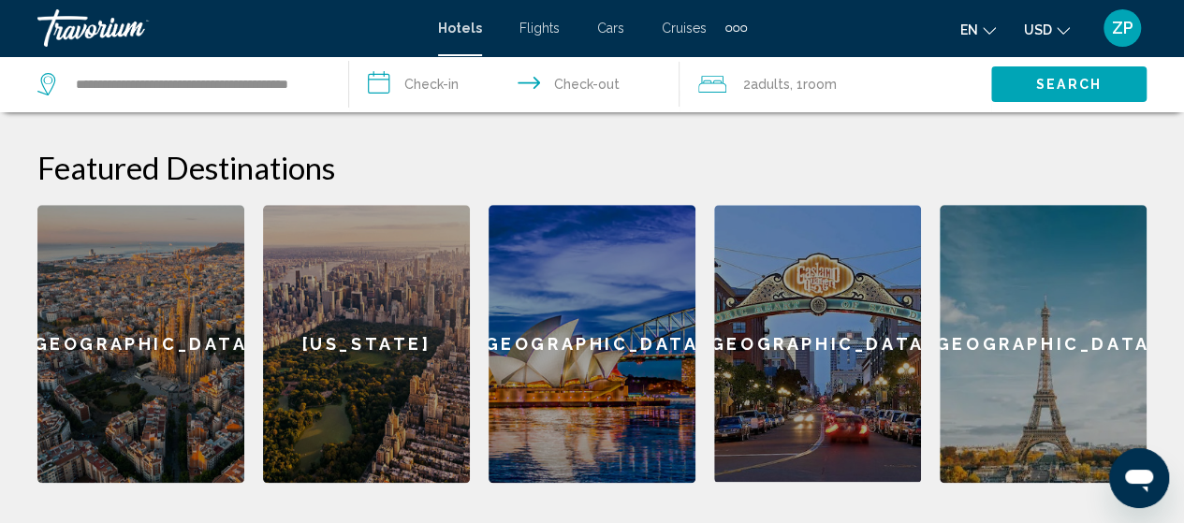
click at [386, 80] on input "**********" at bounding box center [518, 87] width 338 height 62
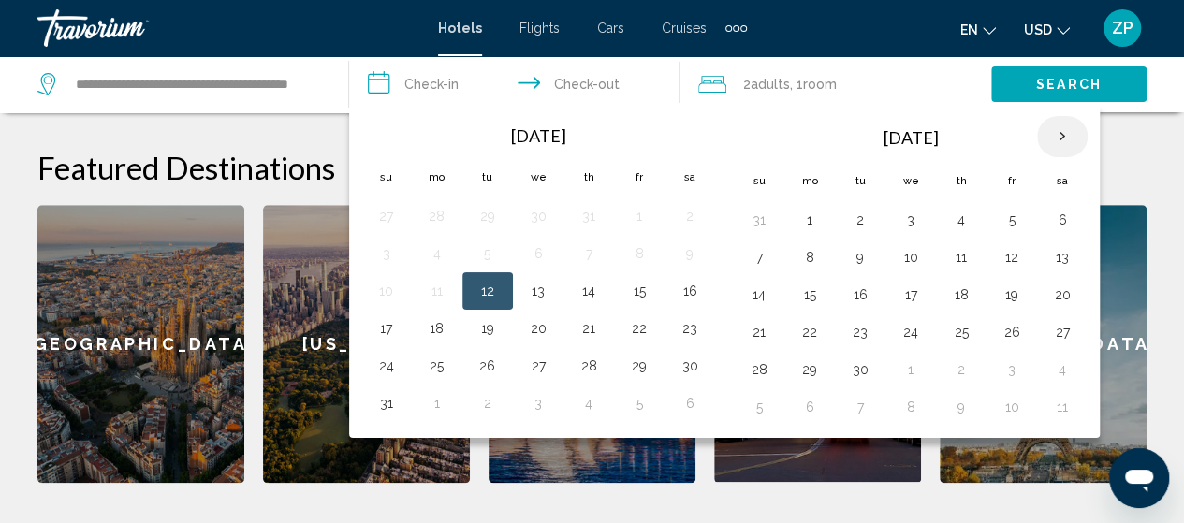
click at [1059, 136] on th "Next month" at bounding box center [1062, 136] width 51 height 41
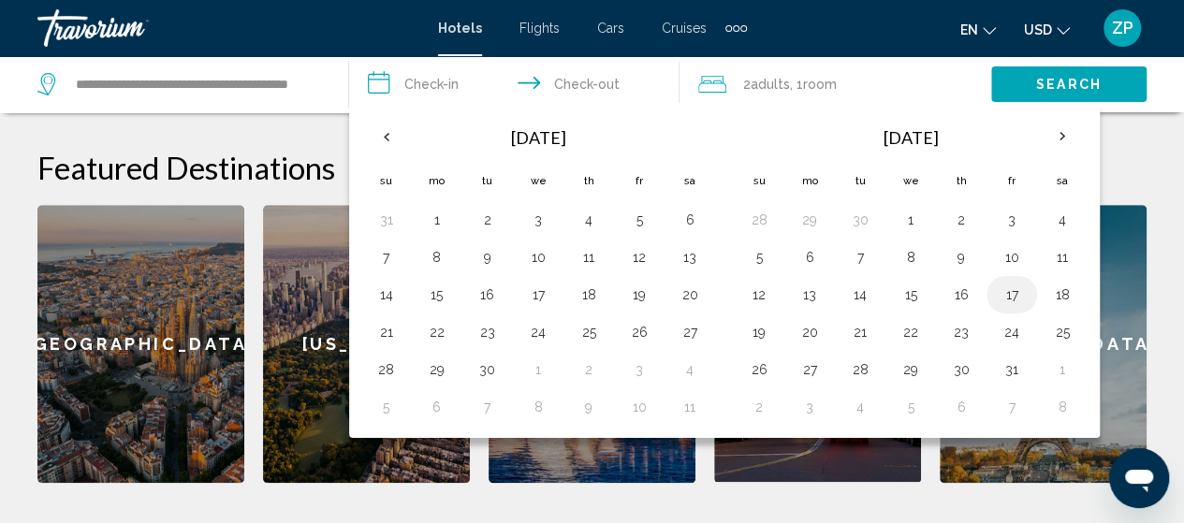
click at [1003, 284] on button "17" at bounding box center [1012, 295] width 30 height 26
click at [755, 326] on button "19" at bounding box center [759, 332] width 30 height 26
type input "**********"
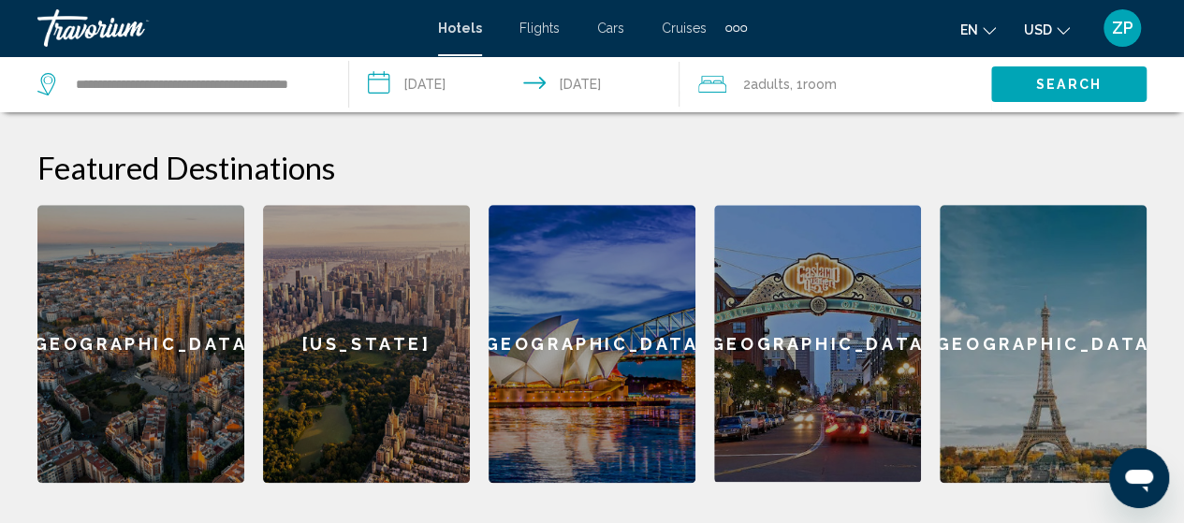
click at [769, 80] on span "Adults" at bounding box center [769, 84] width 39 height 15
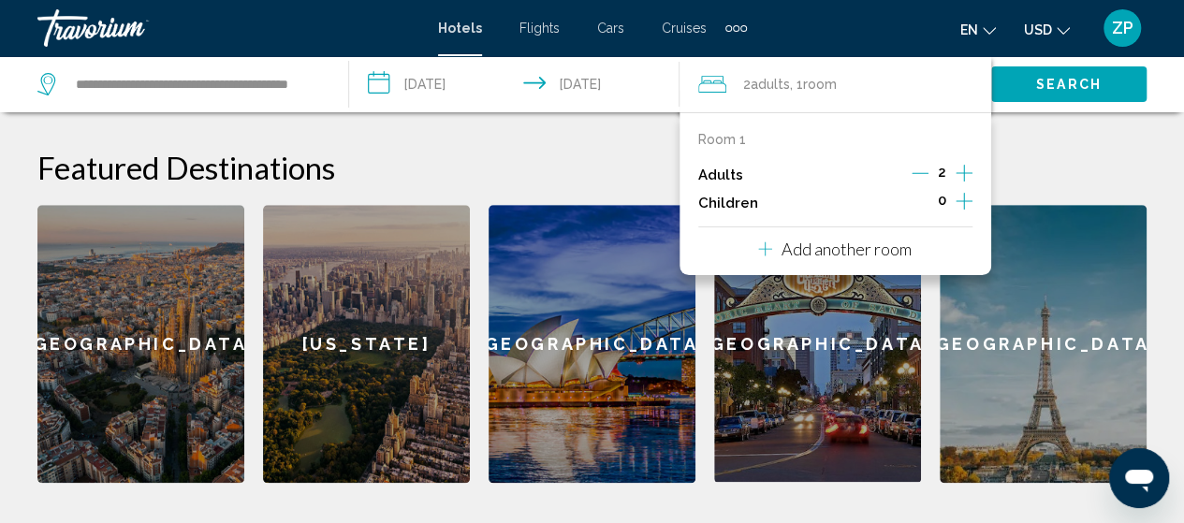
click at [960, 170] on icon "Increment adults" at bounding box center [963, 173] width 17 height 22
click at [1046, 149] on h2 "Featured Destinations" at bounding box center [591, 167] width 1109 height 37
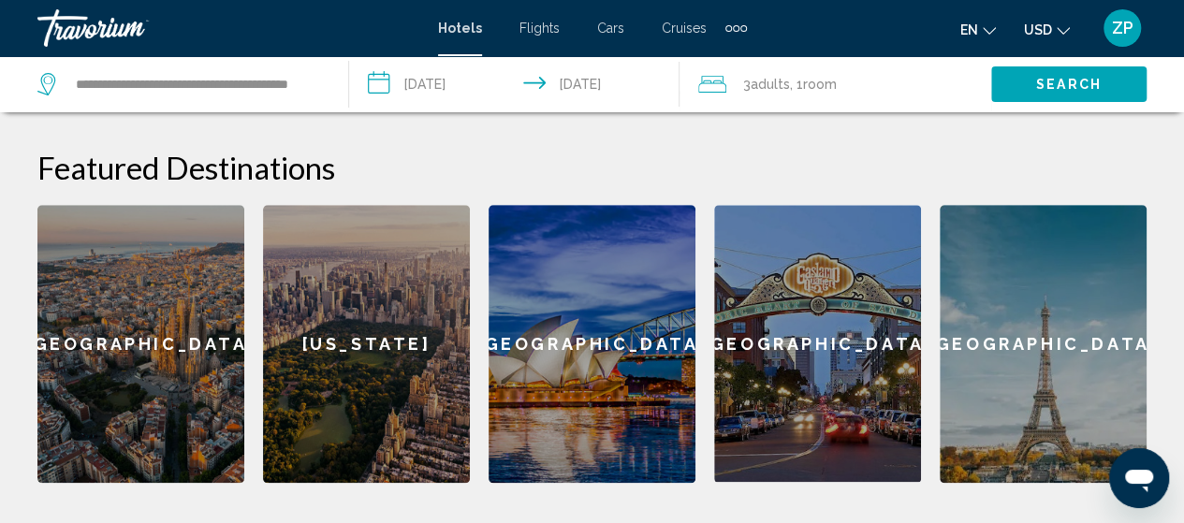
click at [1062, 83] on span "Search" at bounding box center [1068, 85] width 65 height 15
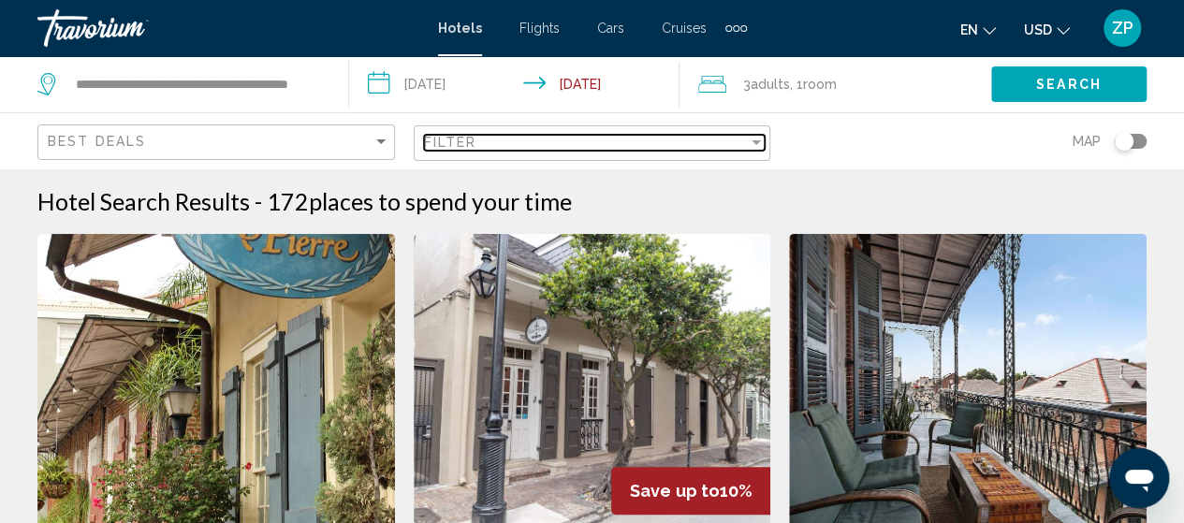
click at [754, 144] on div "Filter" at bounding box center [756, 142] width 17 height 15
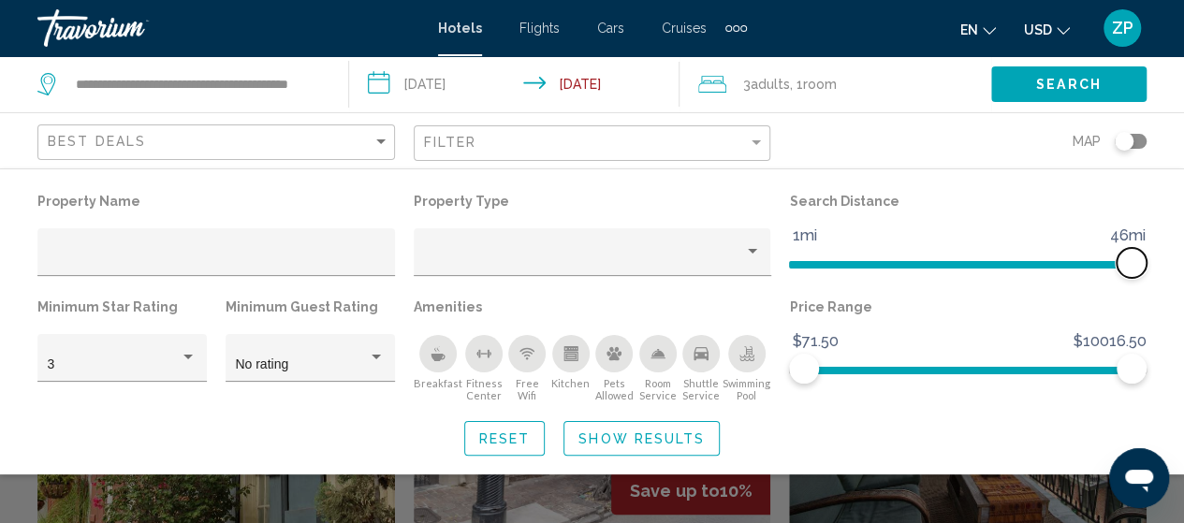
drag, startPoint x: 1011, startPoint y: 259, endPoint x: 1207, endPoint y: 260, distance: 196.5
click at [1184, 260] on html "**********" at bounding box center [592, 261] width 1184 height 523
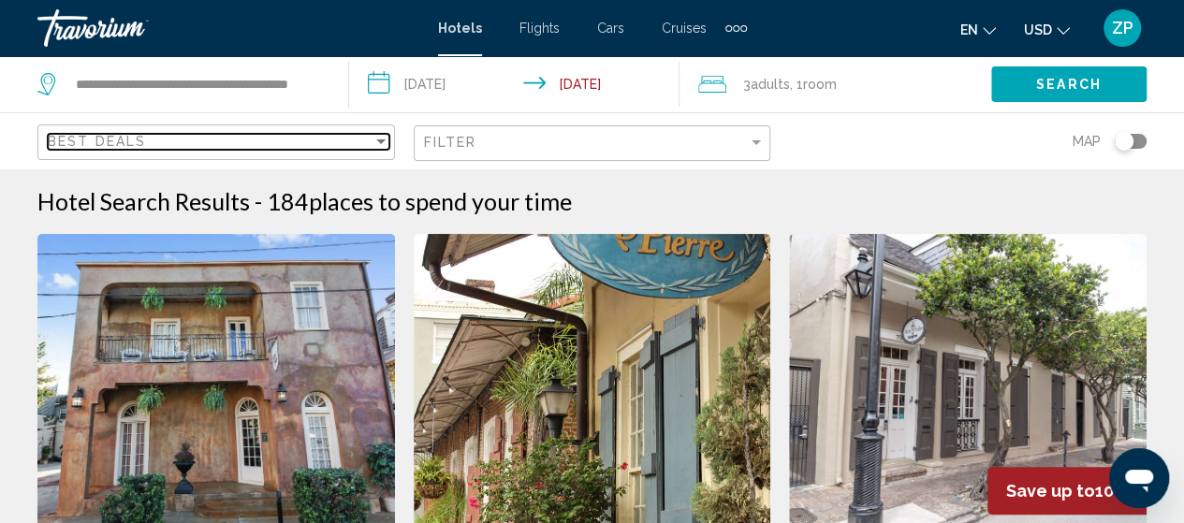
click at [382, 141] on div "Sort by" at bounding box center [380, 141] width 9 height 5
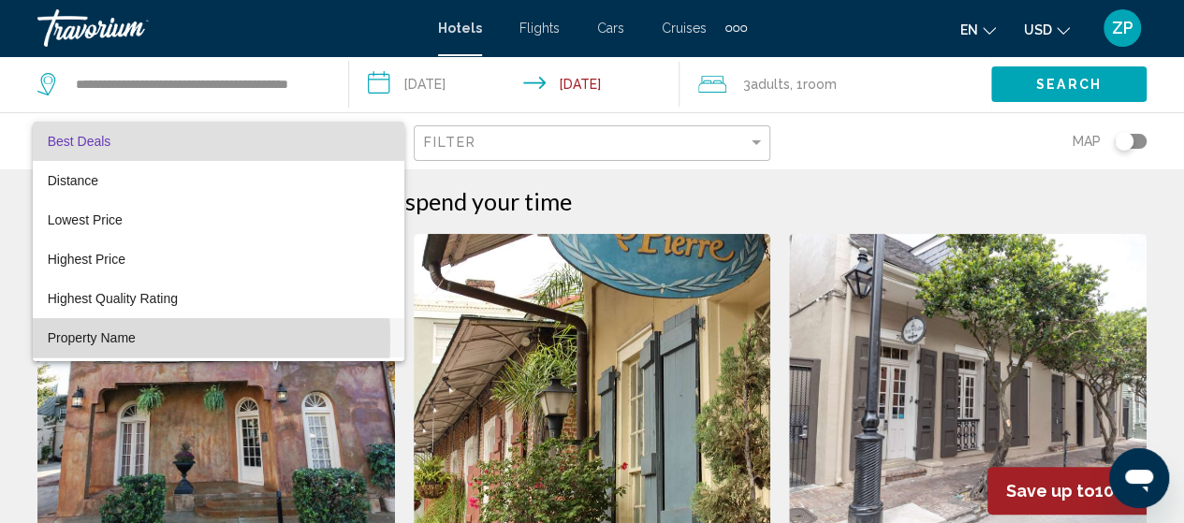
click at [79, 339] on span "Property Name" at bounding box center [92, 337] width 88 height 15
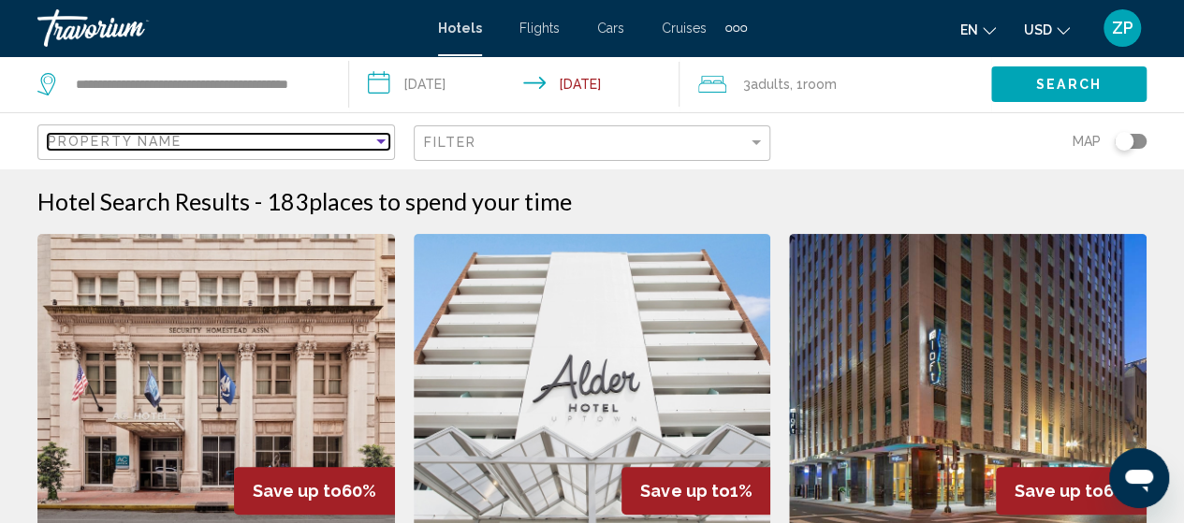
click at [163, 139] on span "Property Name" at bounding box center [115, 141] width 134 height 15
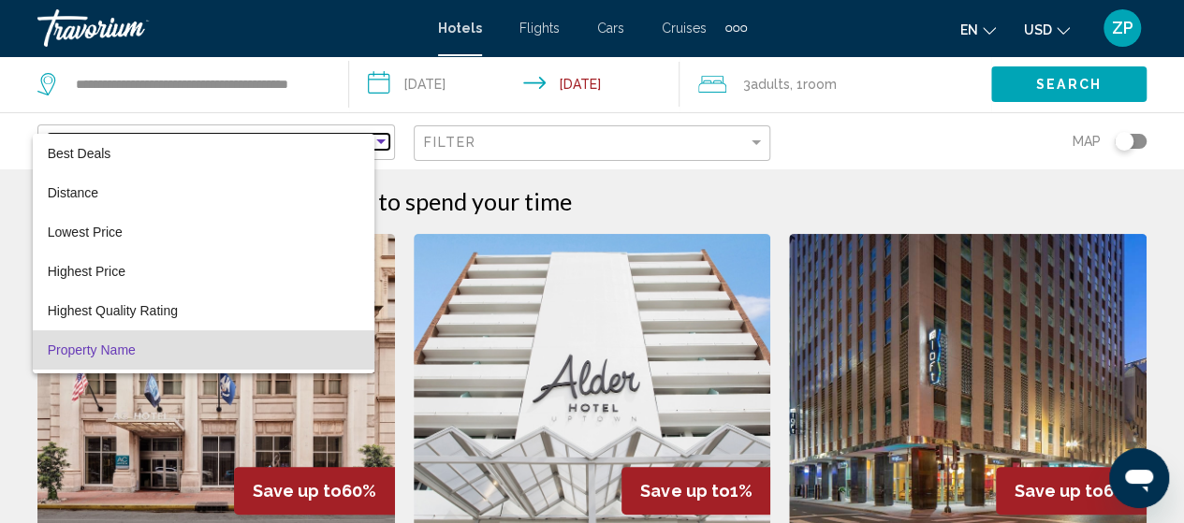
scroll to position [36, 0]
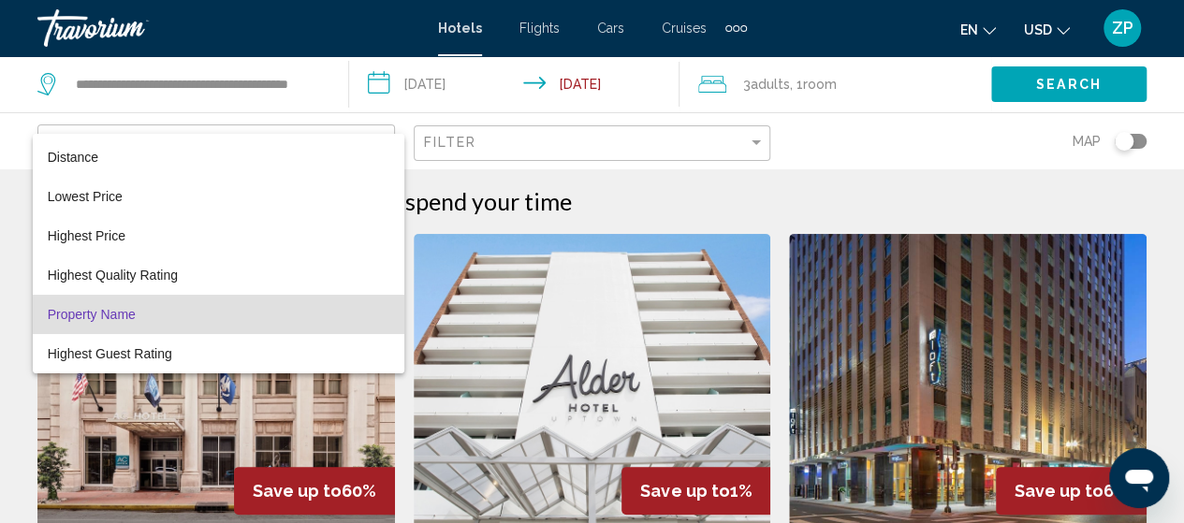
click at [126, 307] on span "Property Name" at bounding box center [92, 314] width 88 height 15
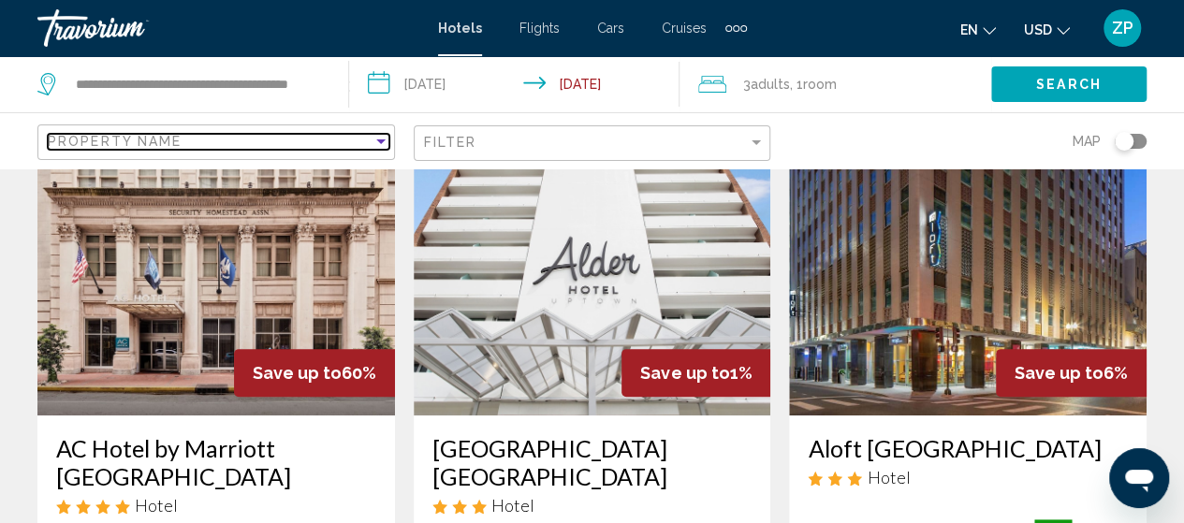
scroll to position [0, 0]
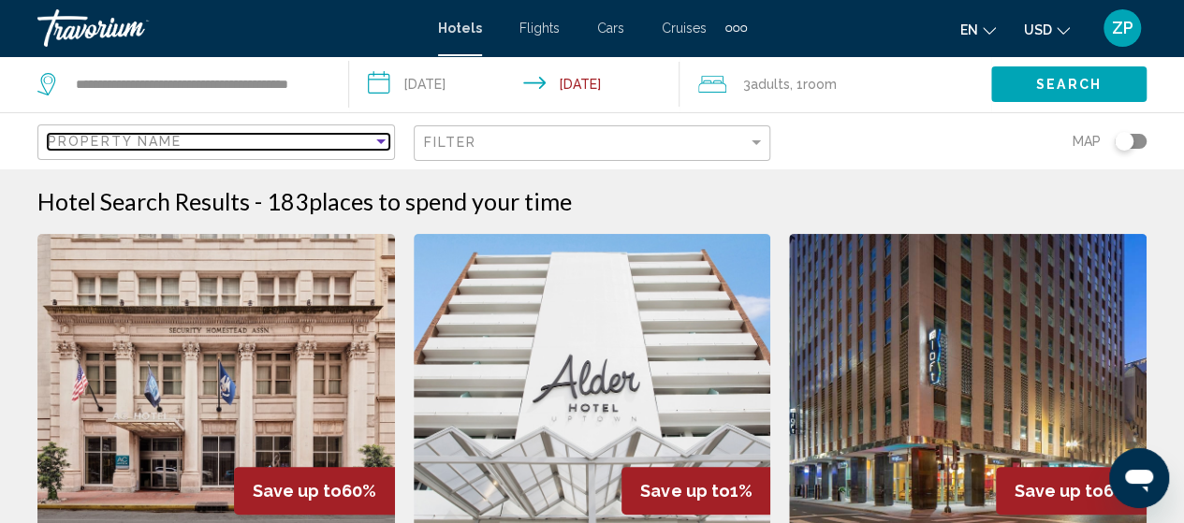
click at [380, 139] on div "Sort by" at bounding box center [380, 141] width 9 height 5
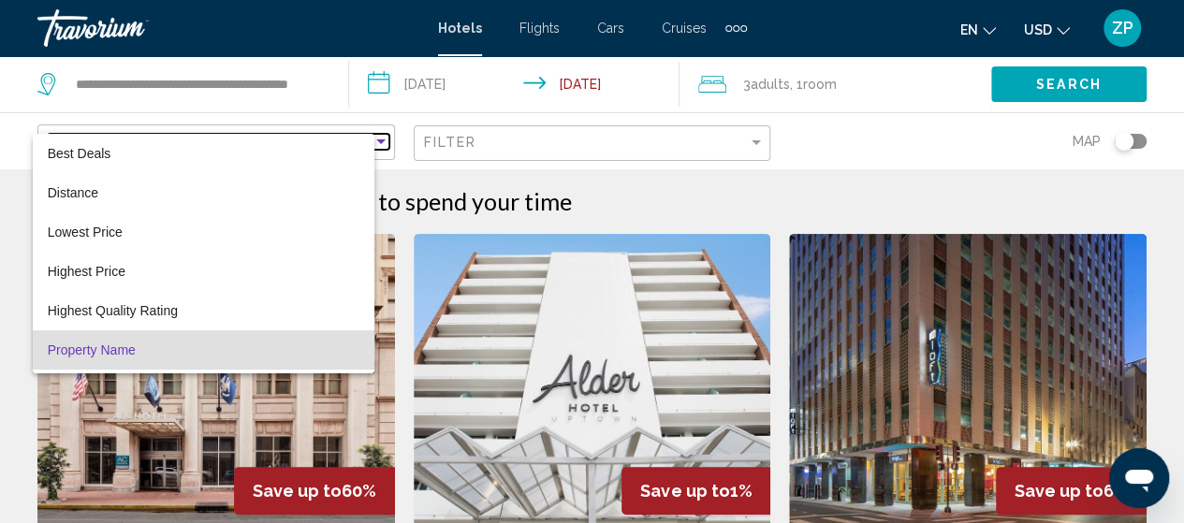
scroll to position [36, 0]
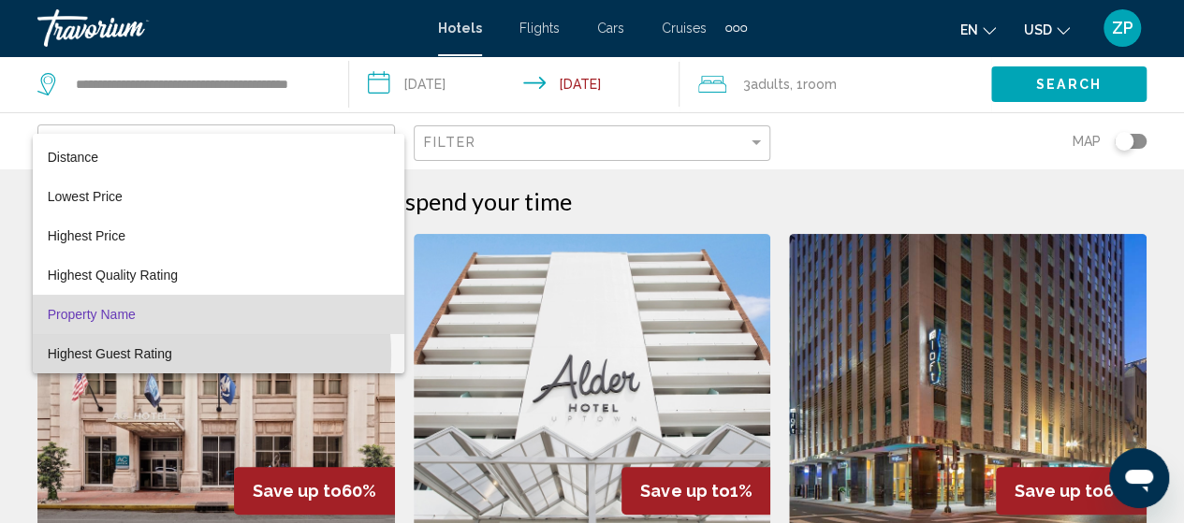
click at [169, 355] on span "Highest Guest Rating" at bounding box center [110, 353] width 124 height 15
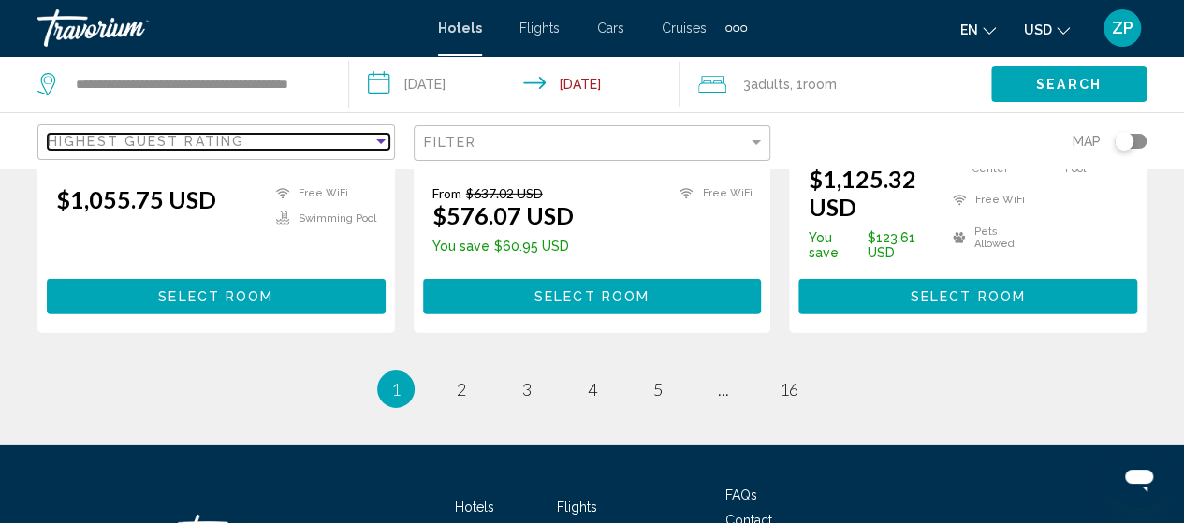
scroll to position [2807, 0]
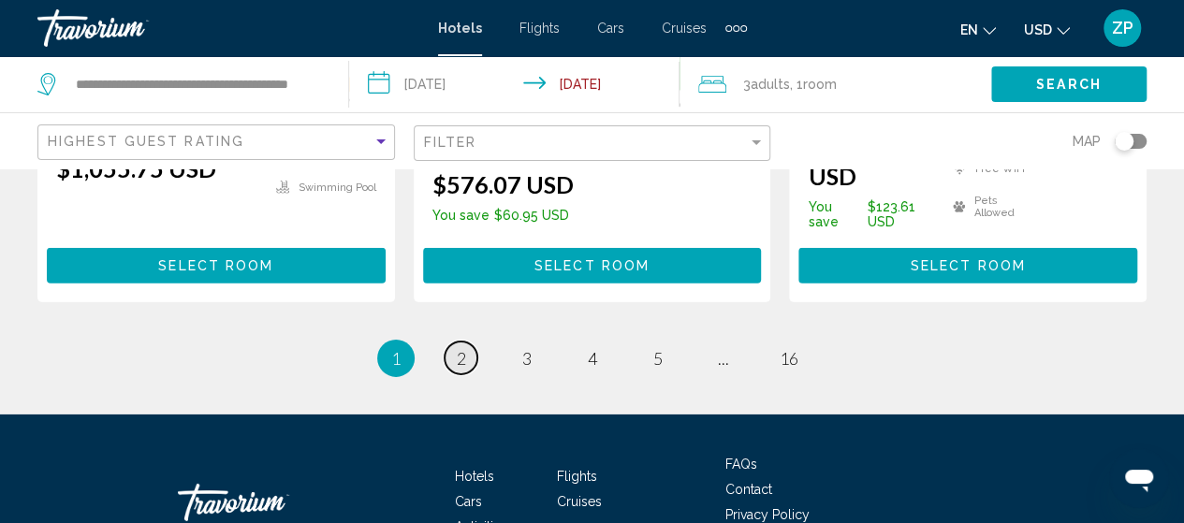
click at [462, 348] on span "2" at bounding box center [461, 358] width 9 height 21
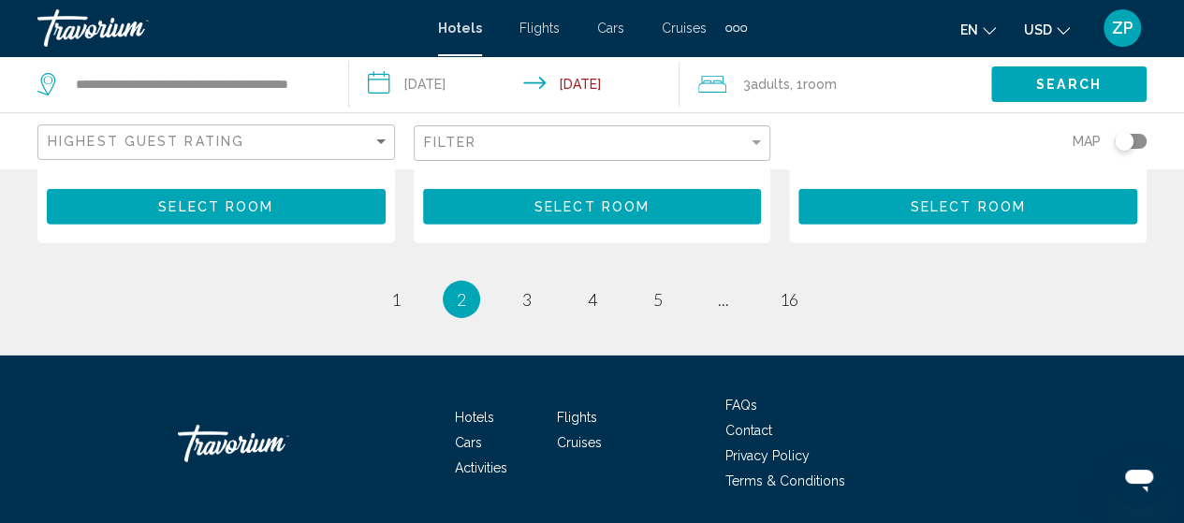
scroll to position [2807, 0]
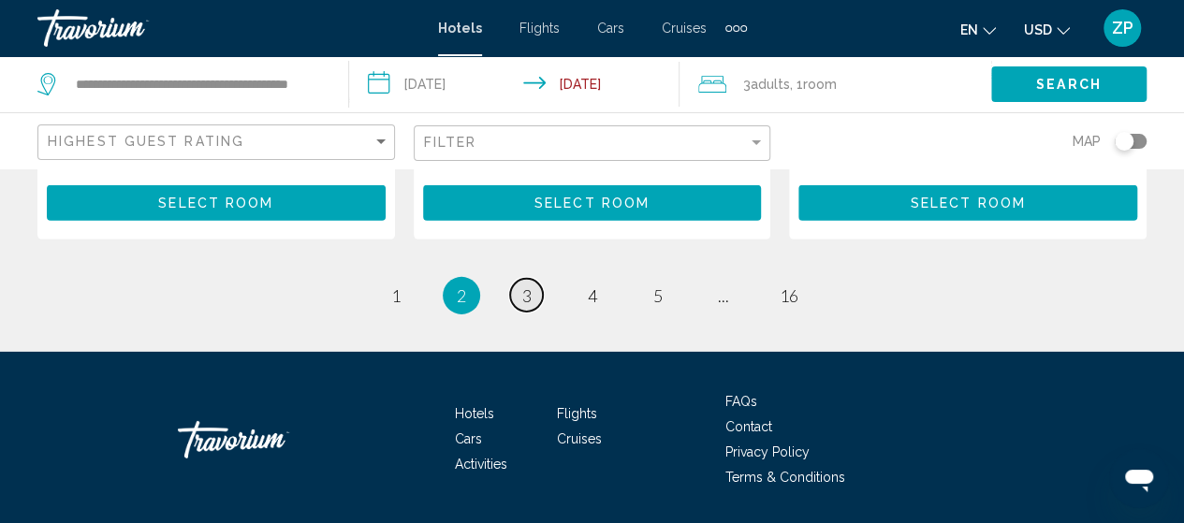
click at [530, 290] on span "3" at bounding box center [526, 295] width 9 height 21
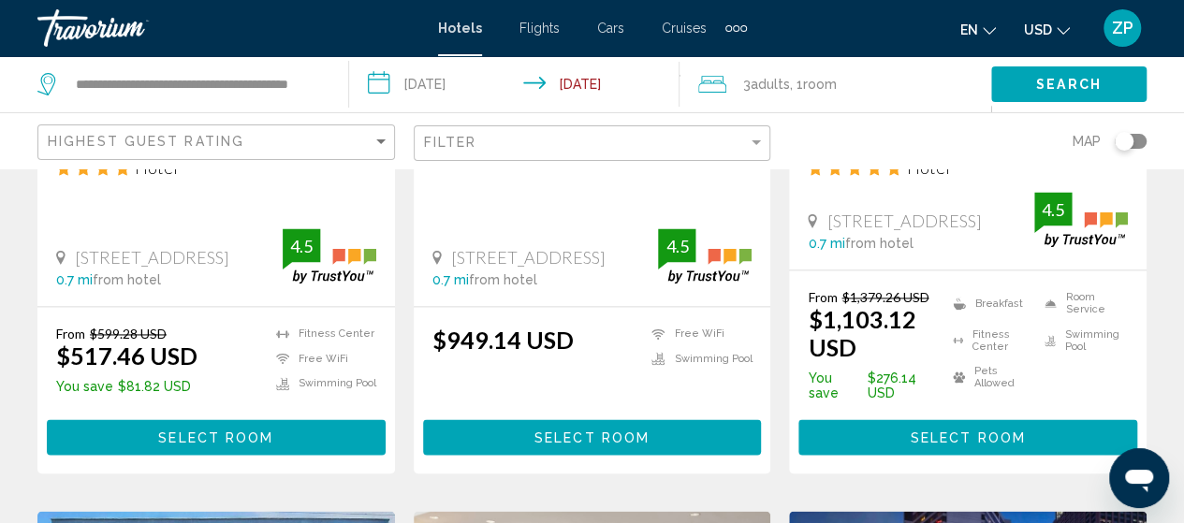
scroll to position [1310, 0]
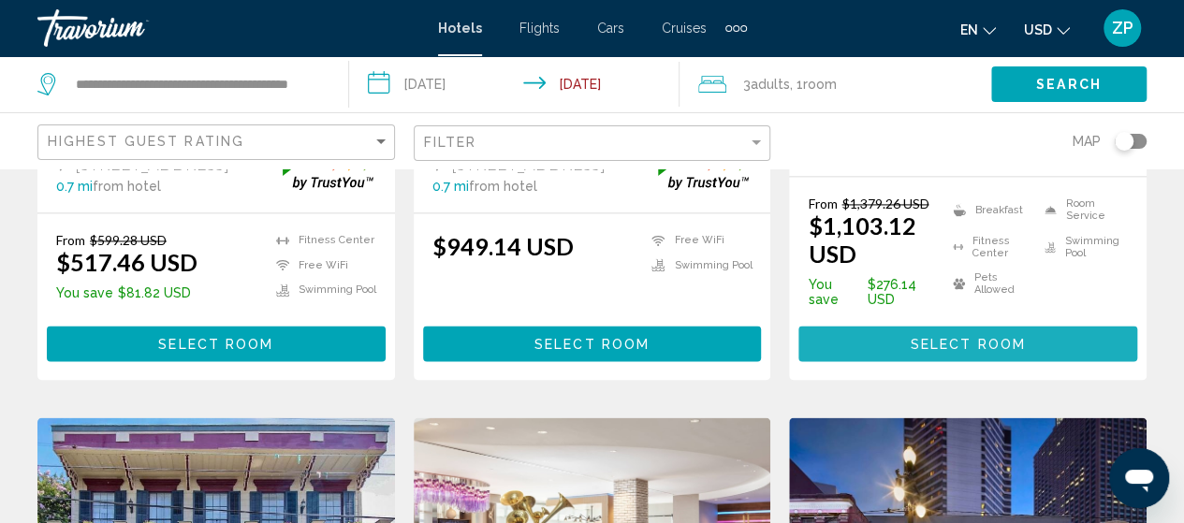
click at [998, 337] on span "Select Room" at bounding box center [967, 344] width 115 height 15
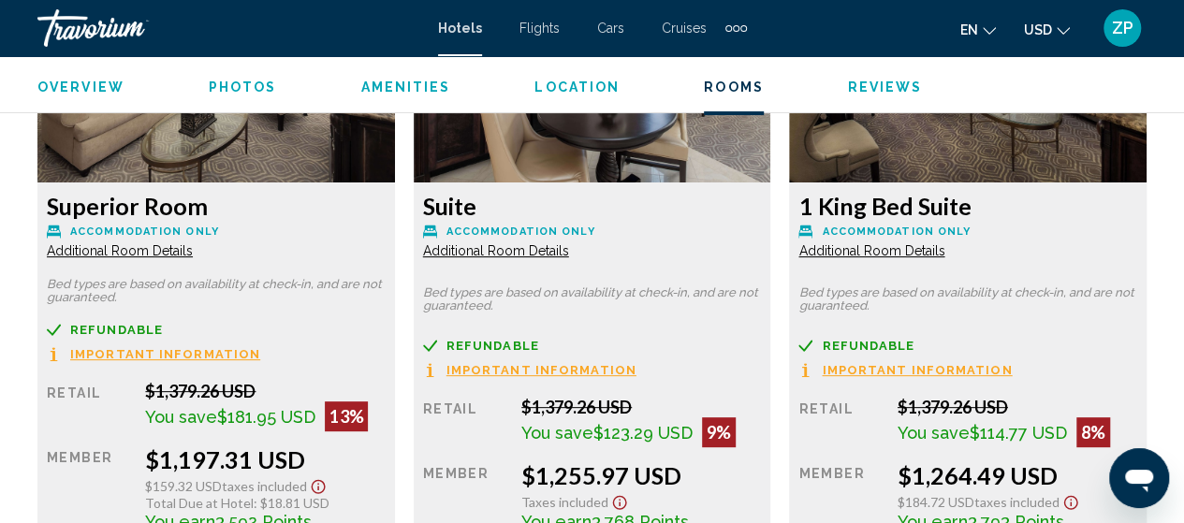
scroll to position [3513, 0]
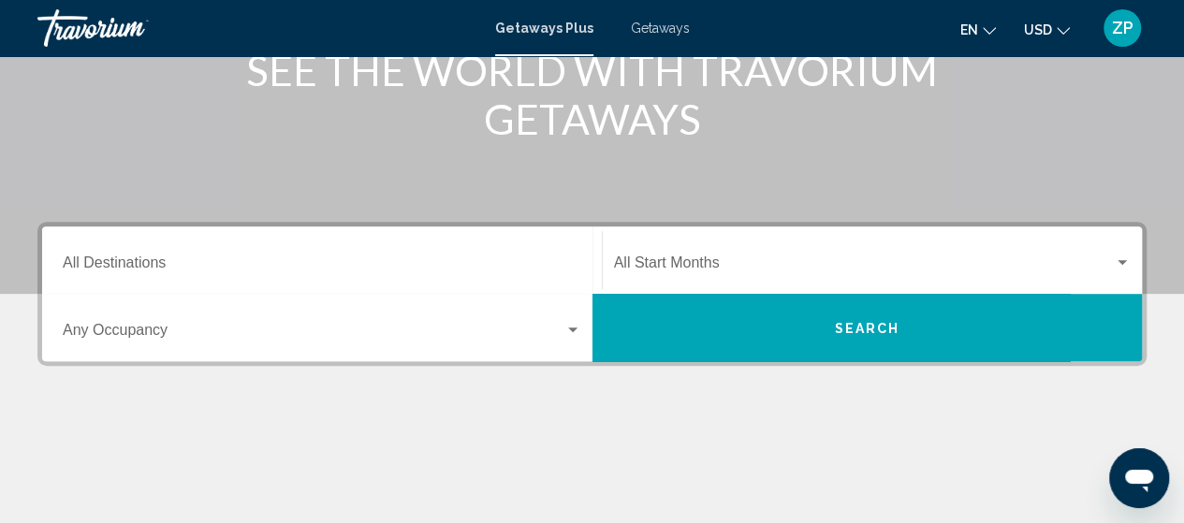
scroll to position [281, 0]
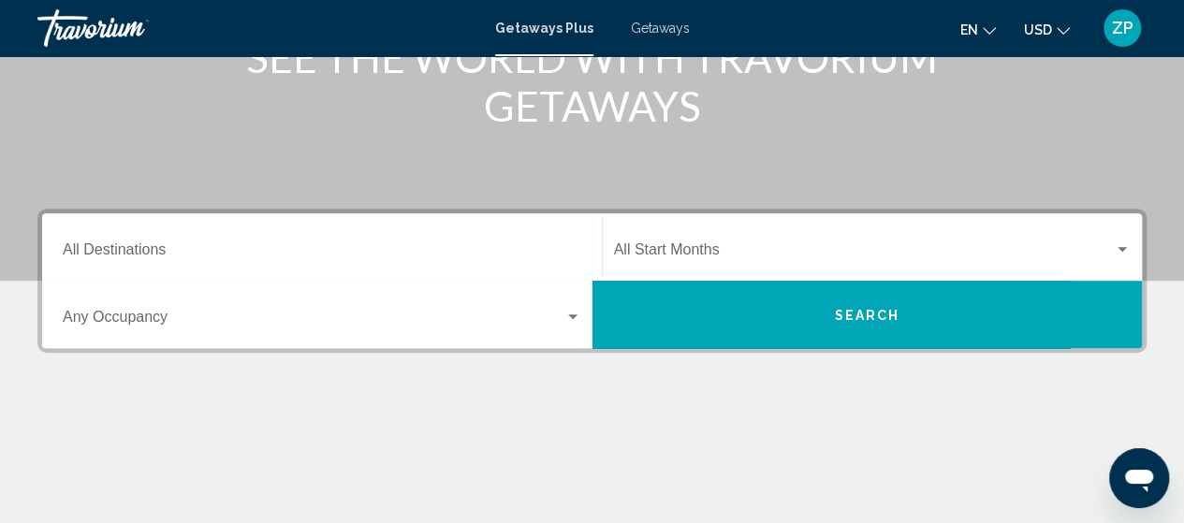
click at [131, 240] on div "Destination All Destinations" at bounding box center [322, 247] width 518 height 59
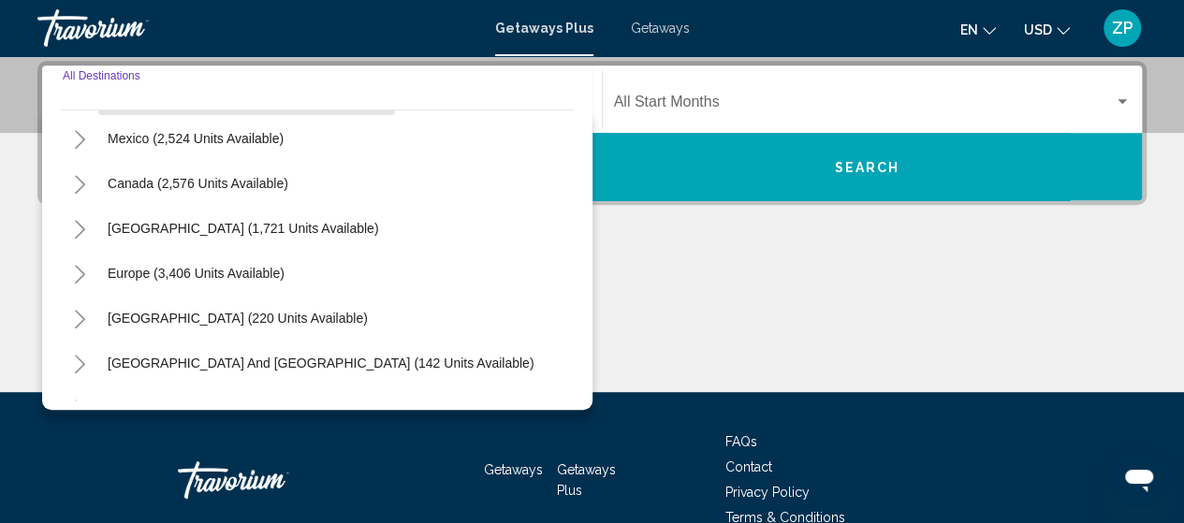
scroll to position [0, 0]
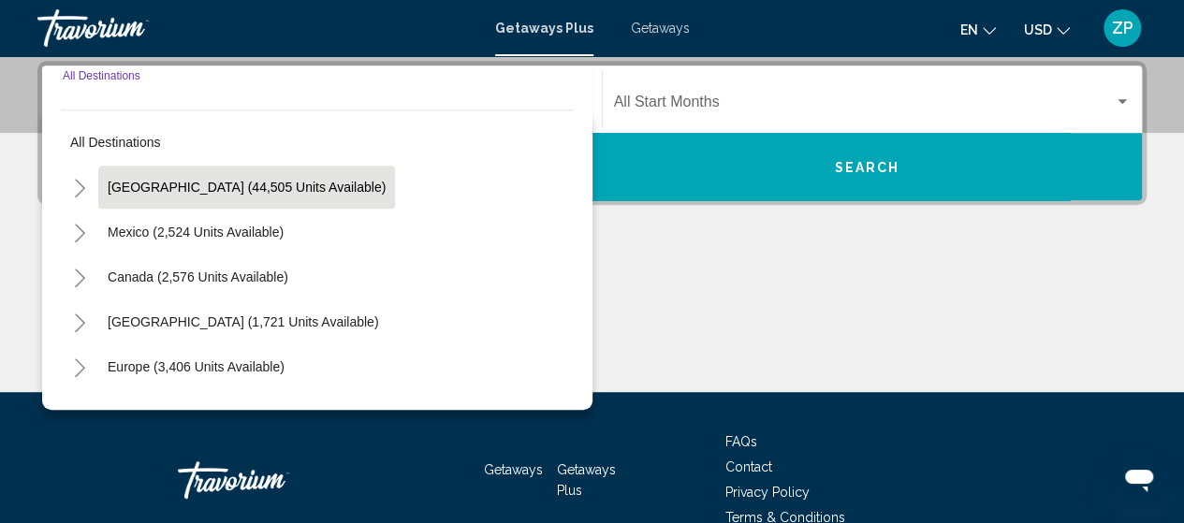
click at [168, 184] on span "[GEOGRAPHIC_DATA] (44,505 units available)" at bounding box center [247, 187] width 278 height 15
type input "**********"
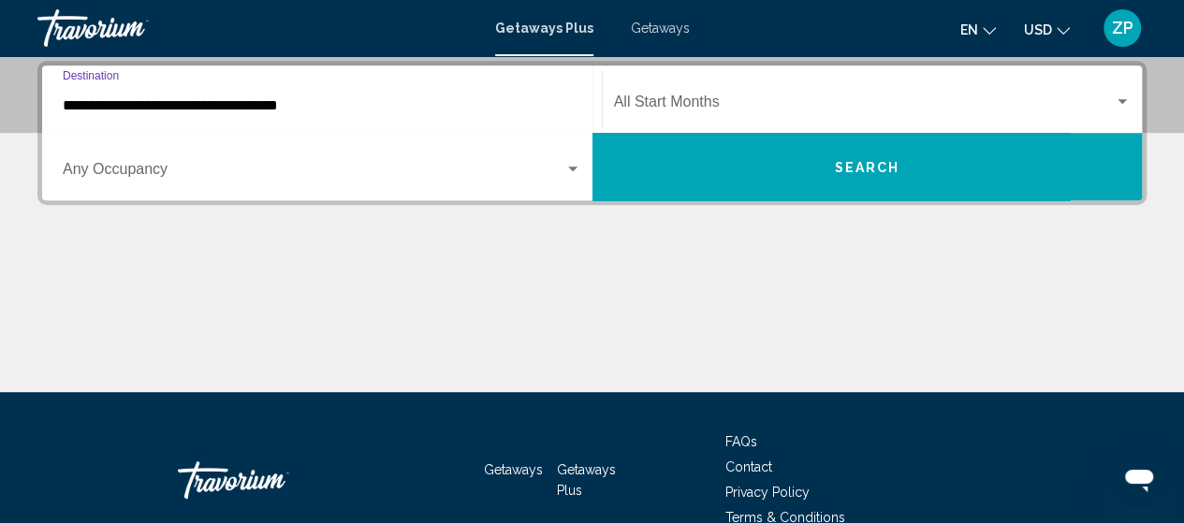
click at [136, 165] on span "Search widget" at bounding box center [314, 173] width 502 height 17
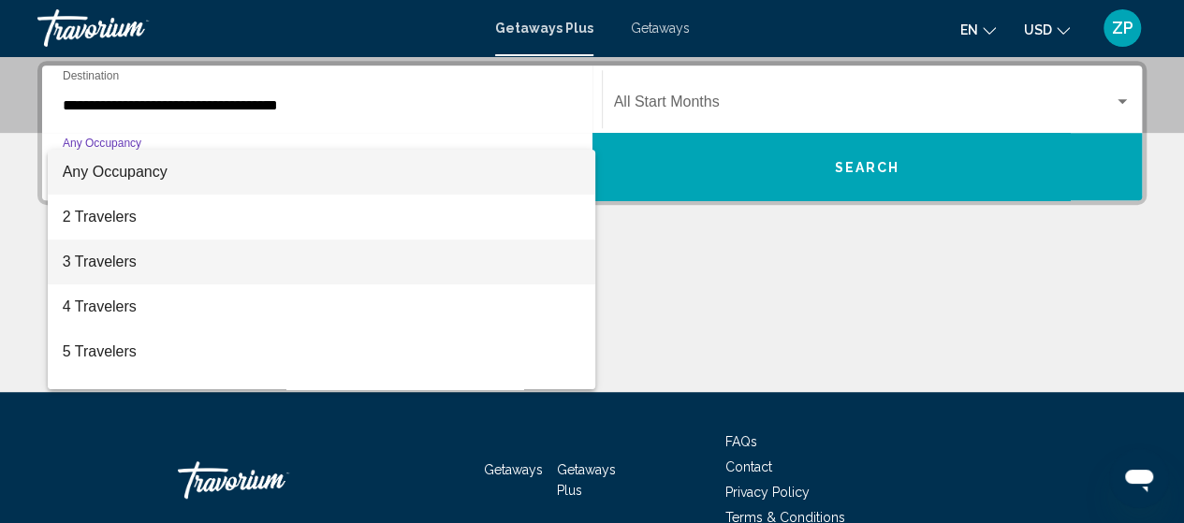
click at [90, 257] on span "3 Travelers" at bounding box center [322, 262] width 518 height 45
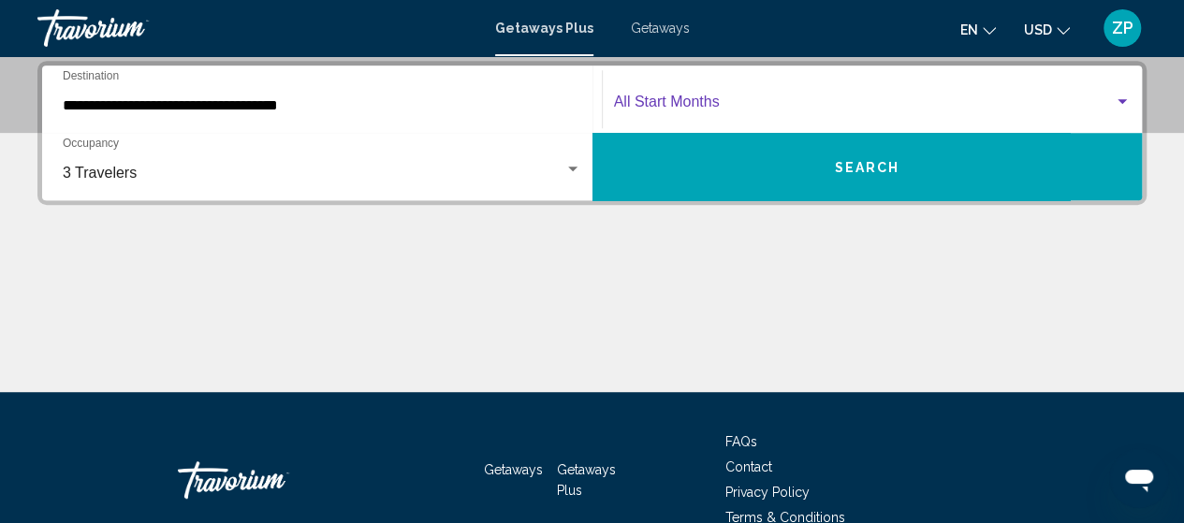
click at [689, 108] on span "Search widget" at bounding box center [864, 105] width 501 height 17
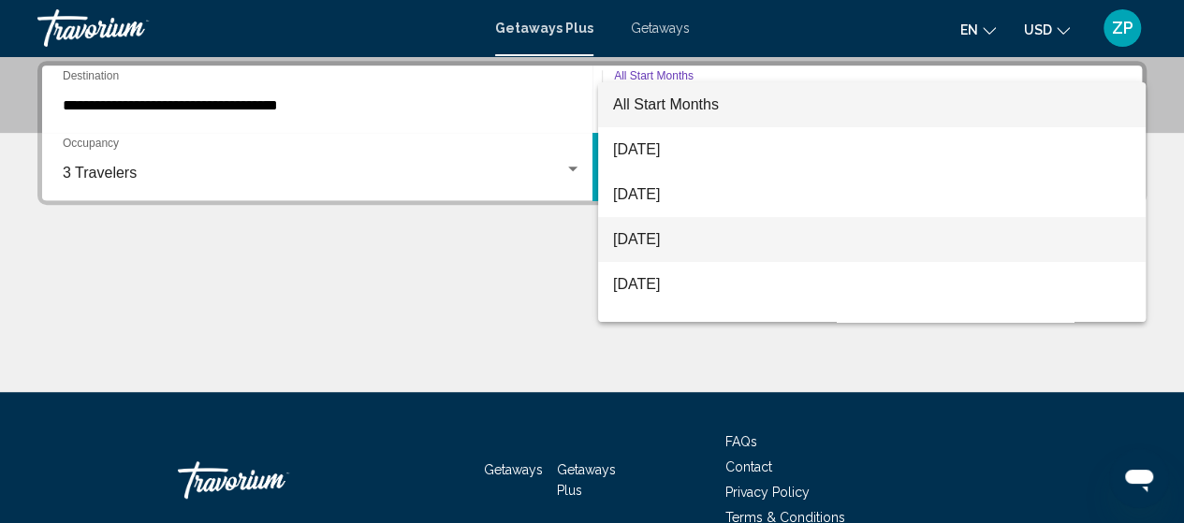
click at [638, 238] on span "[DATE]" at bounding box center [871, 239] width 517 height 45
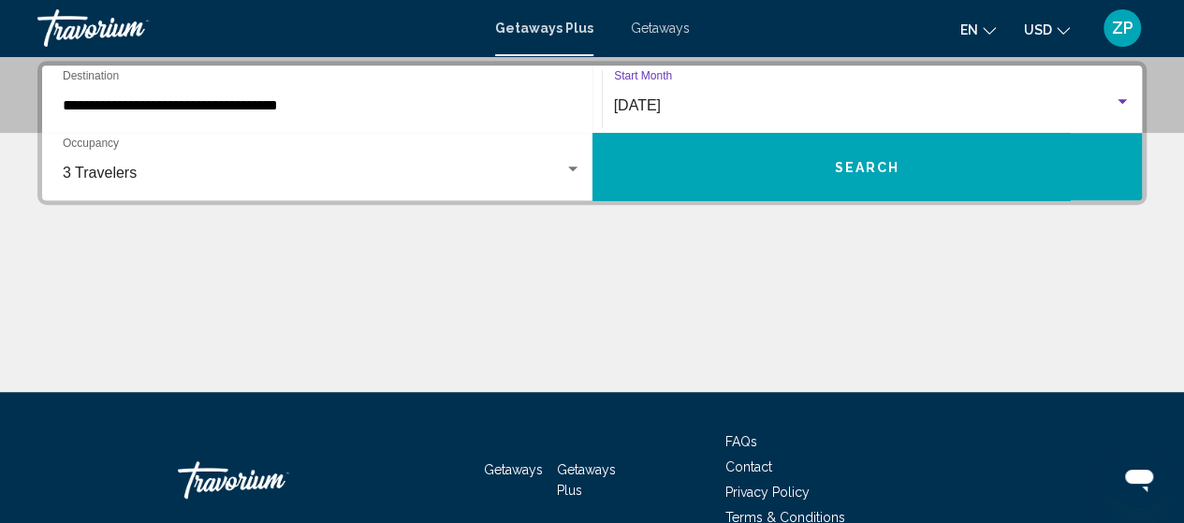
click at [861, 167] on span "Search" at bounding box center [866, 167] width 65 height 15
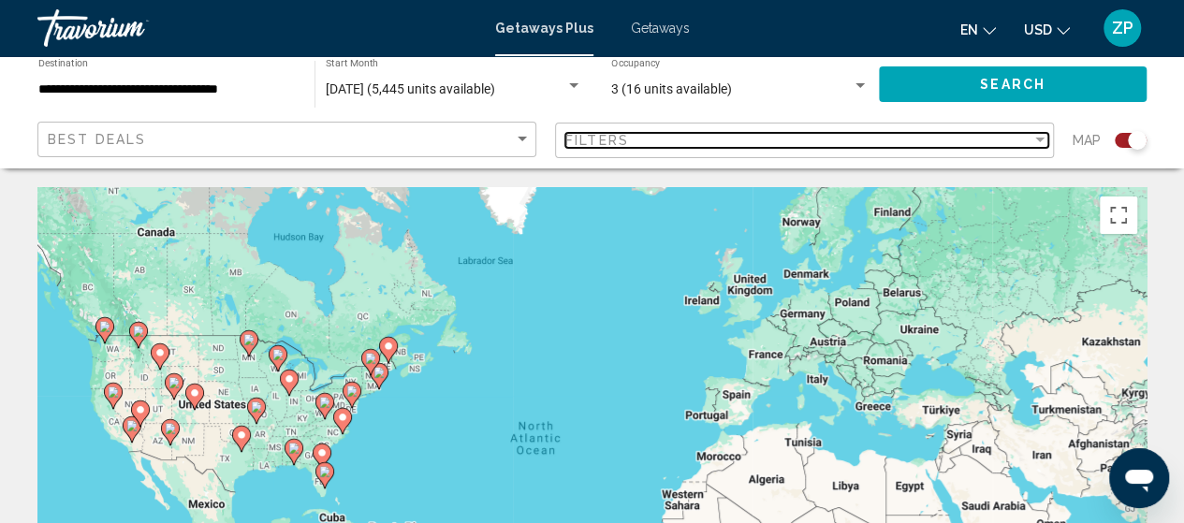
click at [1040, 141] on div "Filter" at bounding box center [1039, 140] width 9 height 5
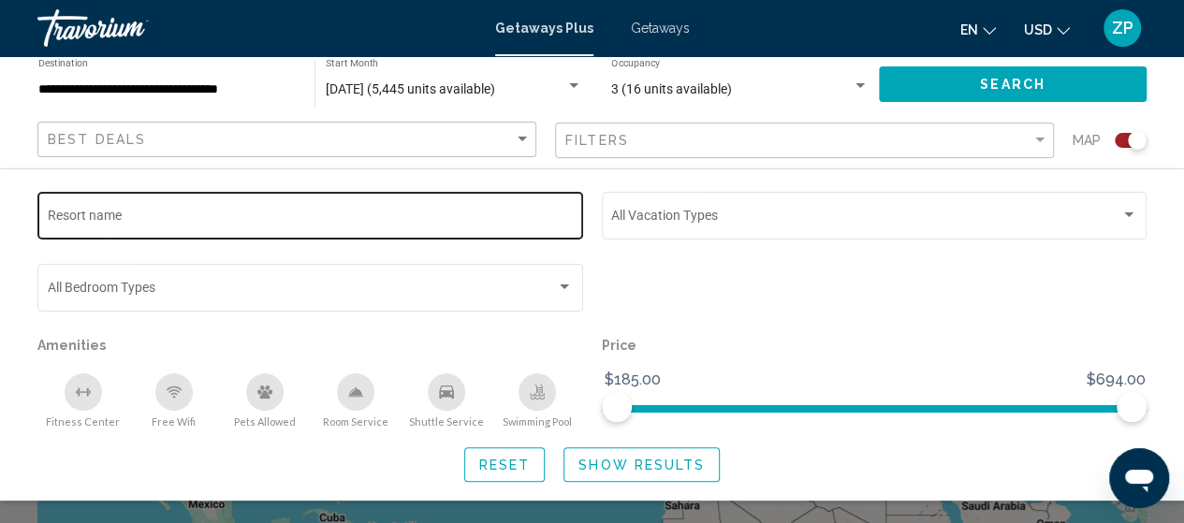
click at [189, 214] on input "Resort name" at bounding box center [311, 218] width 526 height 15
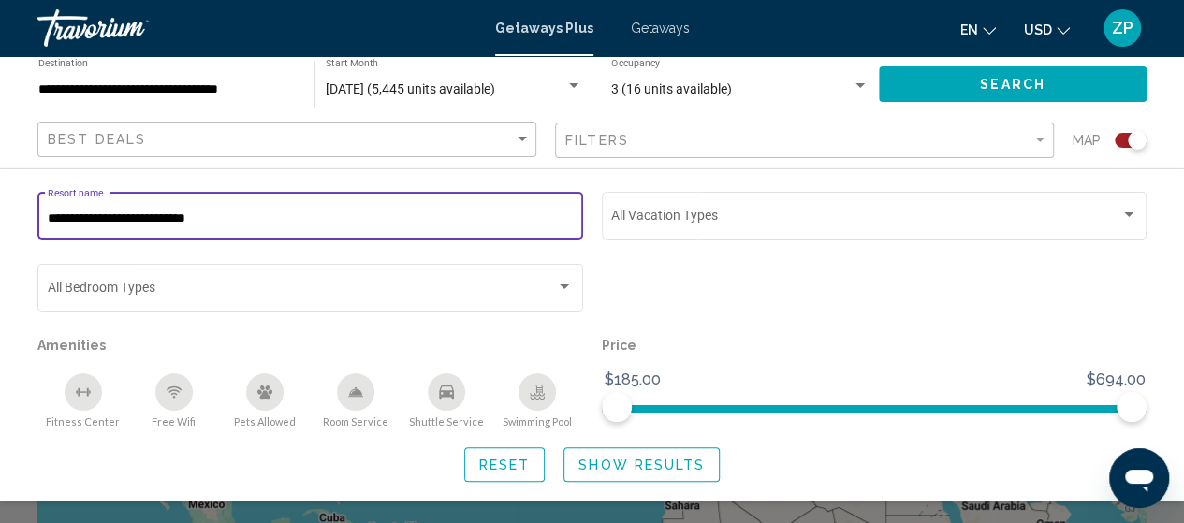
type input "**********"
click at [662, 463] on span "Show Results" at bounding box center [641, 465] width 126 height 15
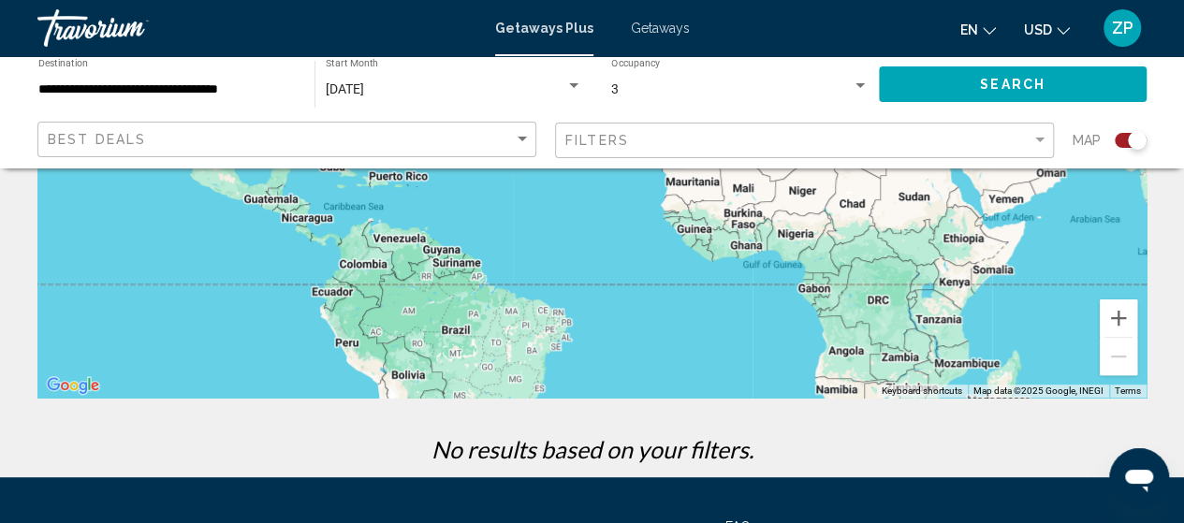
scroll to position [346, 0]
